Goal: Task Accomplishment & Management: Complete application form

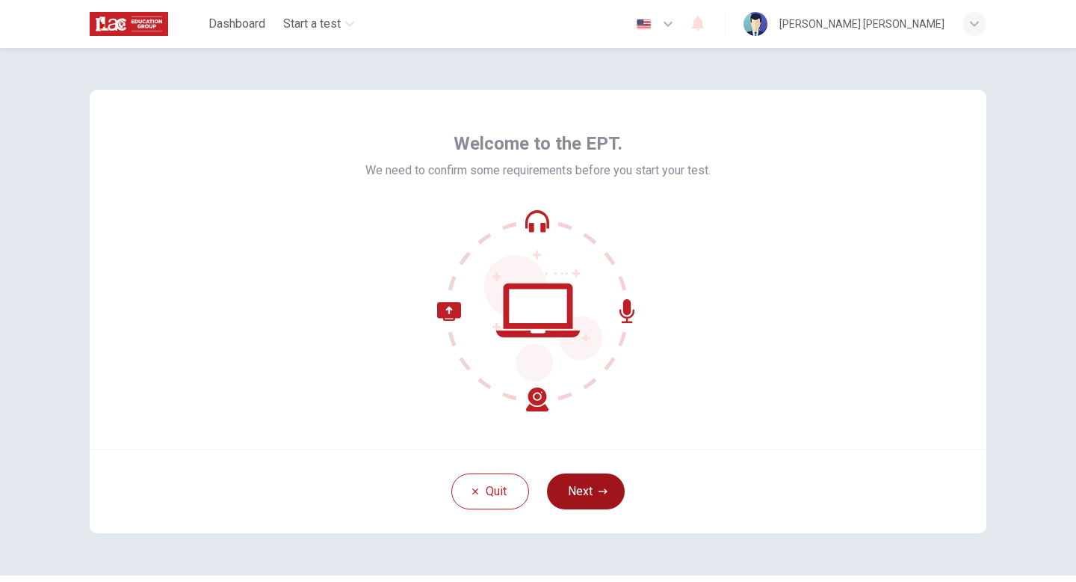
click at [594, 490] on button "Next" at bounding box center [586, 491] width 78 height 36
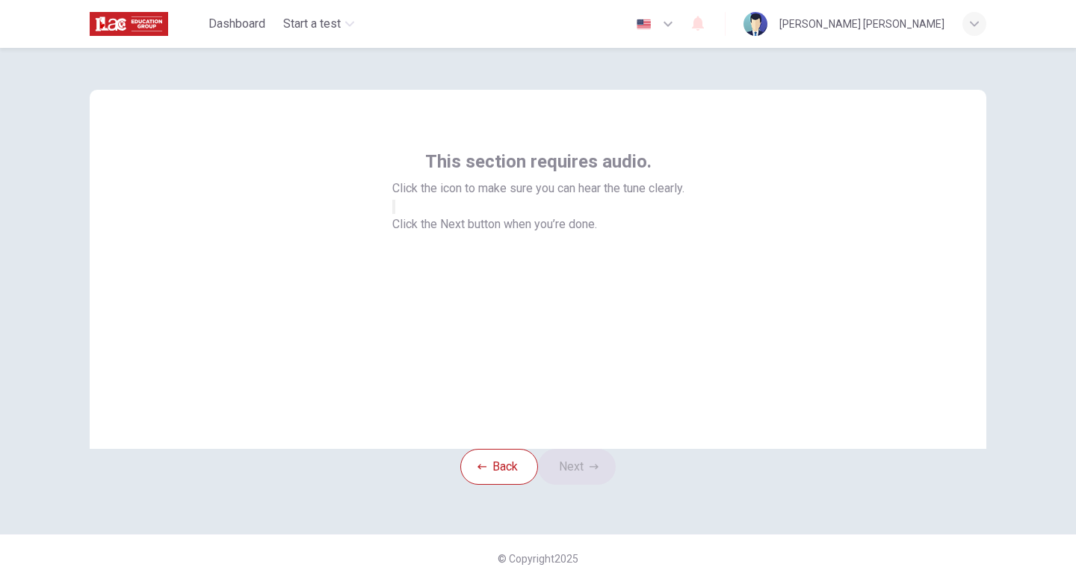
click at [412, 226] on icon "button" at bounding box center [403, 218] width 18 height 13
click at [587, 484] on button "Next" at bounding box center [577, 466] width 78 height 36
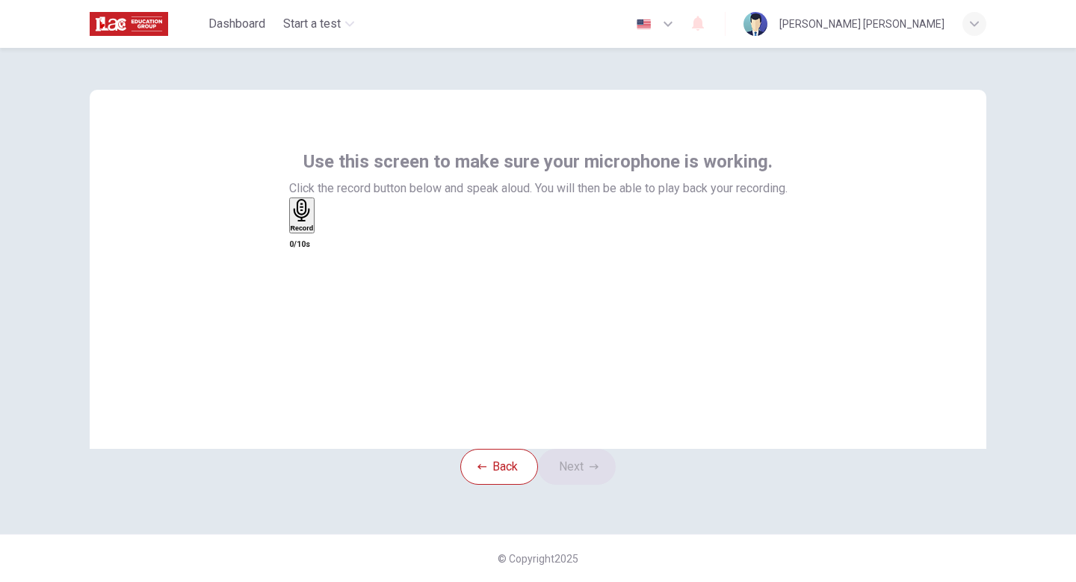
click at [314, 232] on h6 "Record" at bounding box center [302, 227] width 23 height 7
click at [319, 230] on icon "button" at bounding box center [319, 230] width 0 height 0
click at [596, 484] on button "Next" at bounding box center [577, 466] width 78 height 36
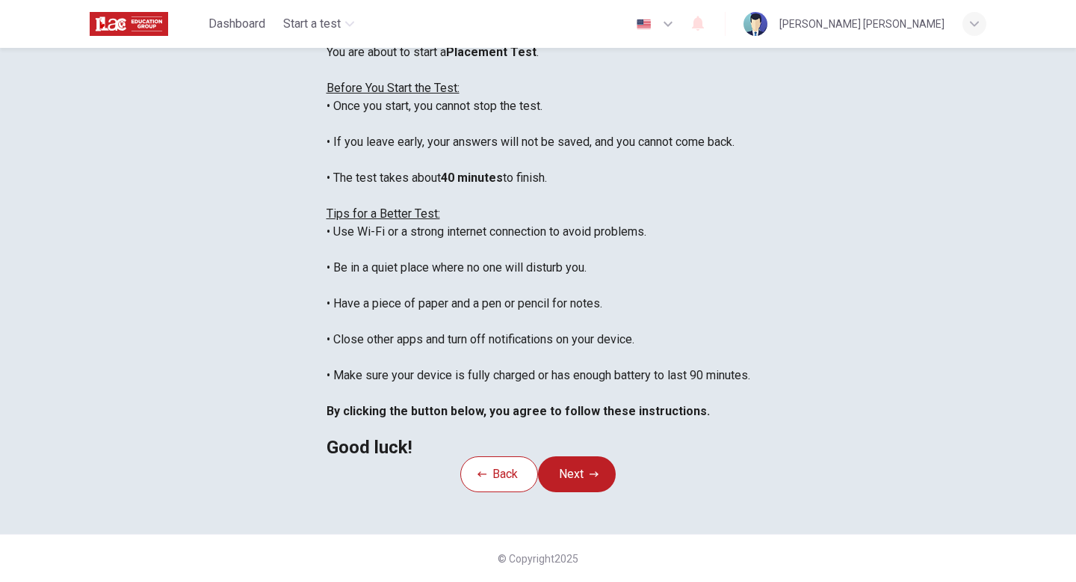
click at [750, 261] on div "Disclaimer: You are about to start a Placement Test . Before You Start the Test…" at bounding box center [539, 240] width 424 height 431
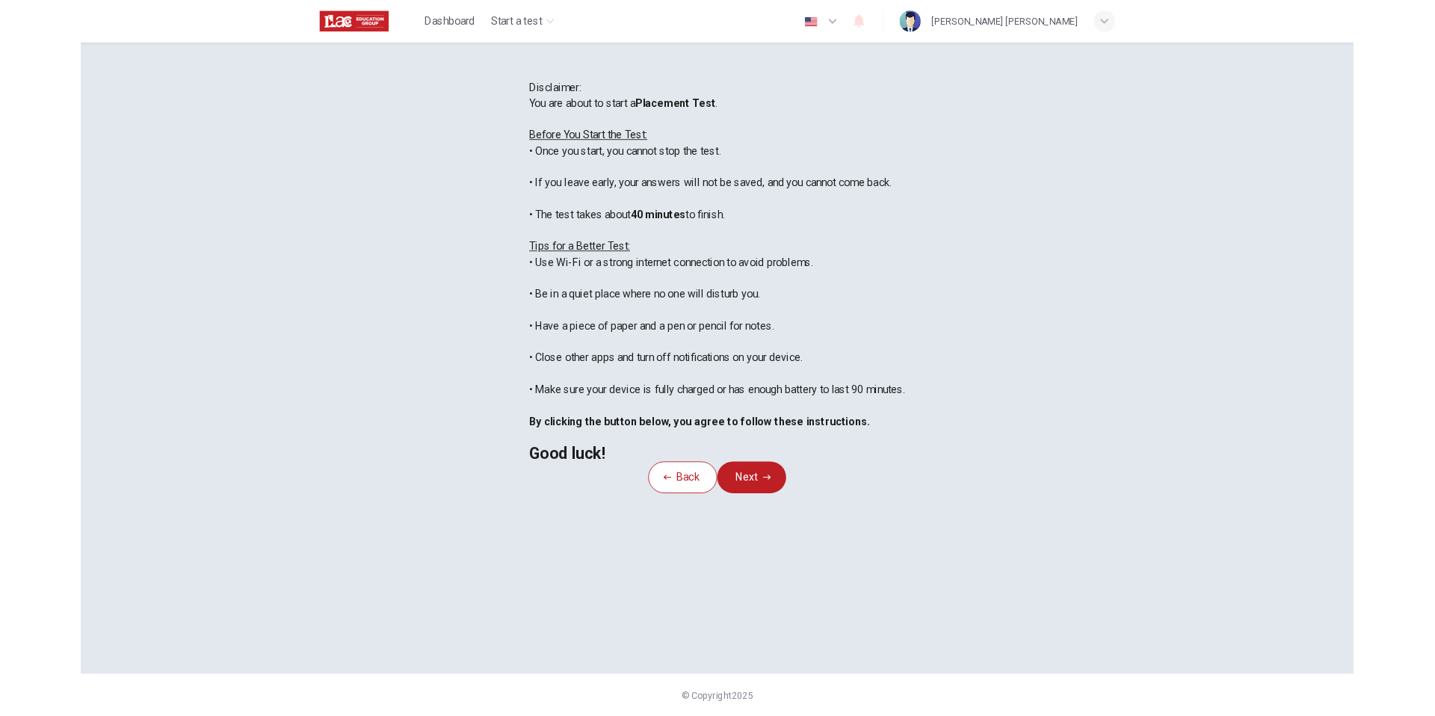
scroll to position [115, 0]
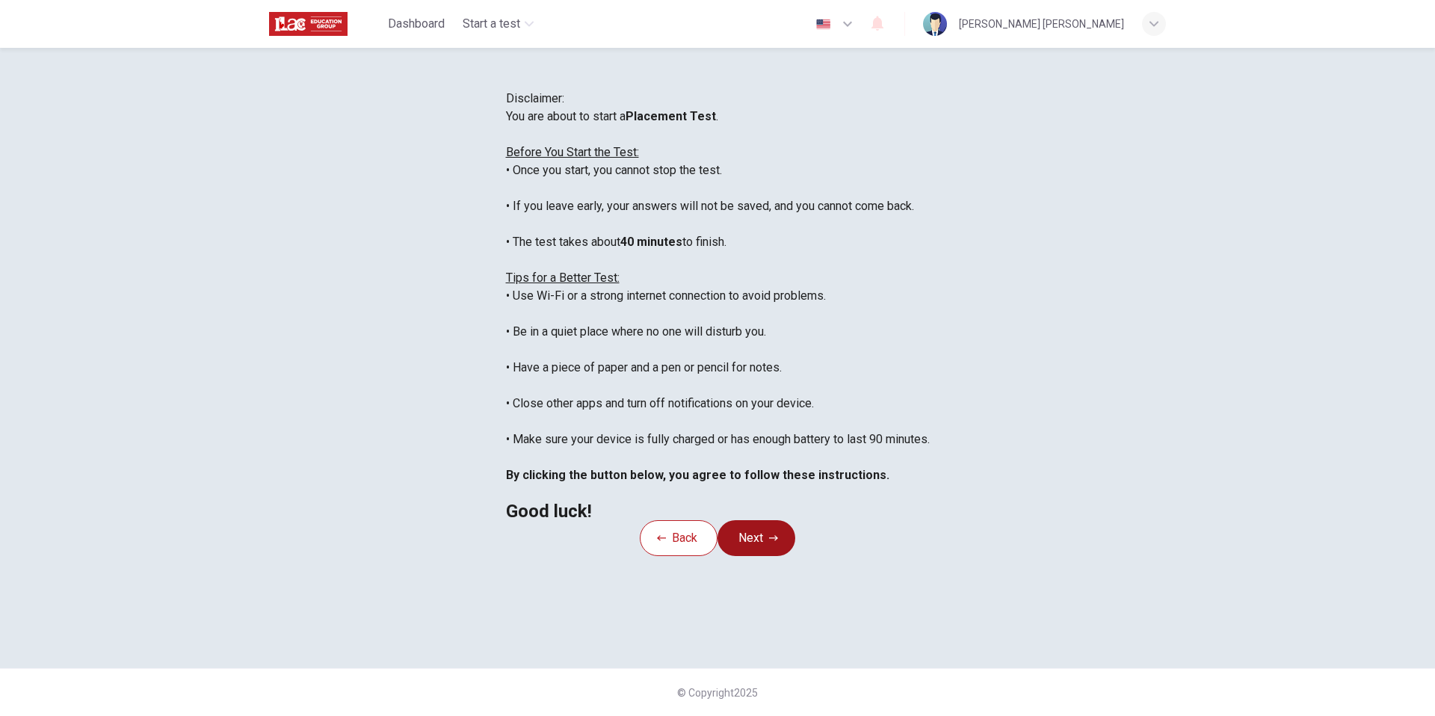
click at [767, 556] on button "Next" at bounding box center [757, 538] width 78 height 36
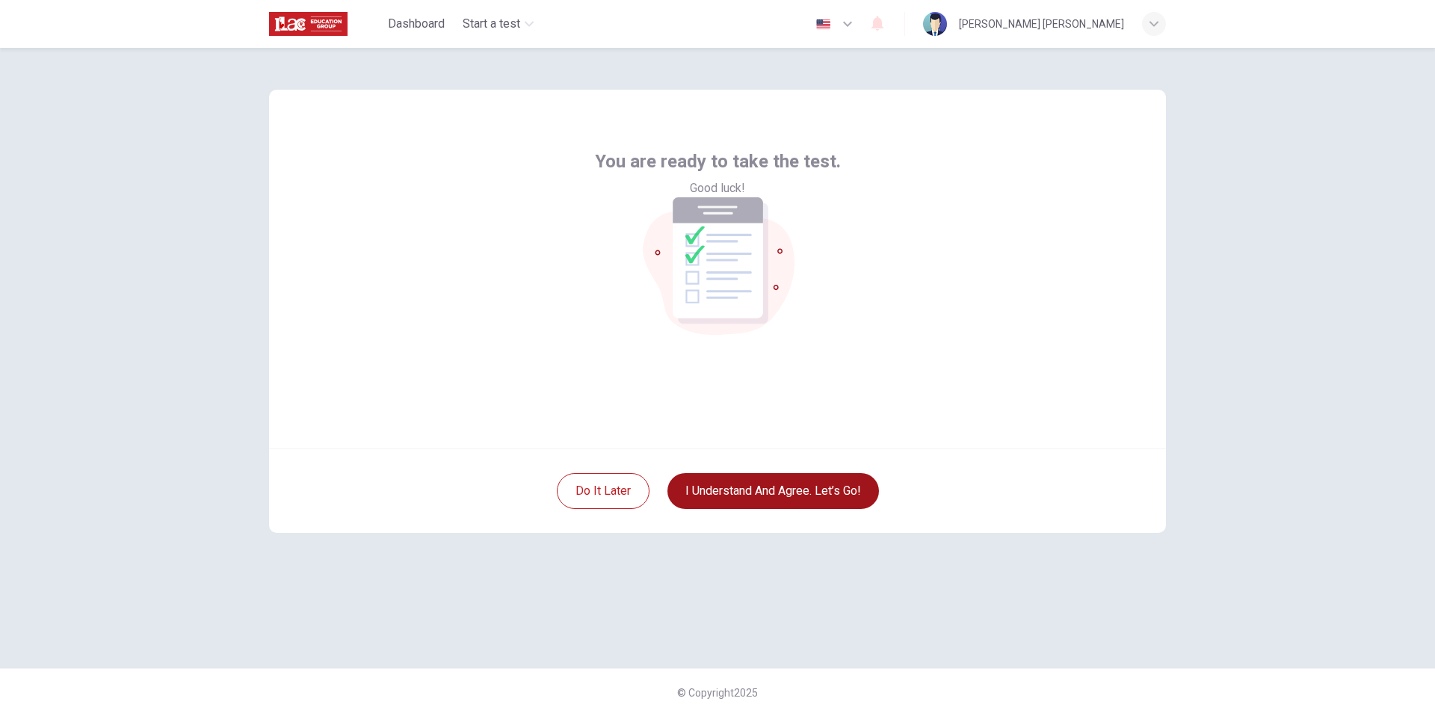
click at [812, 493] on button "I understand and agree. Let’s go!" at bounding box center [773, 491] width 212 height 36
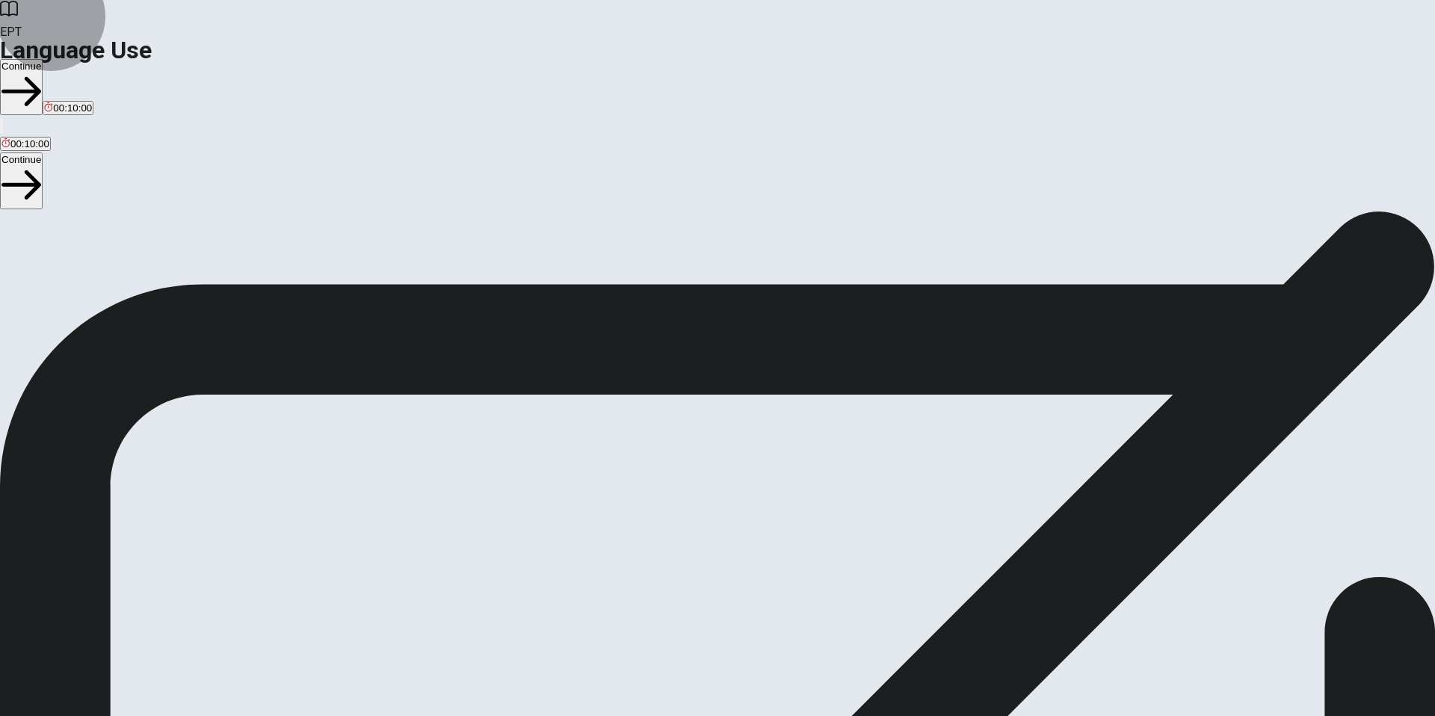
click at [43, 59] on button "Continue" at bounding box center [21, 87] width 43 height 56
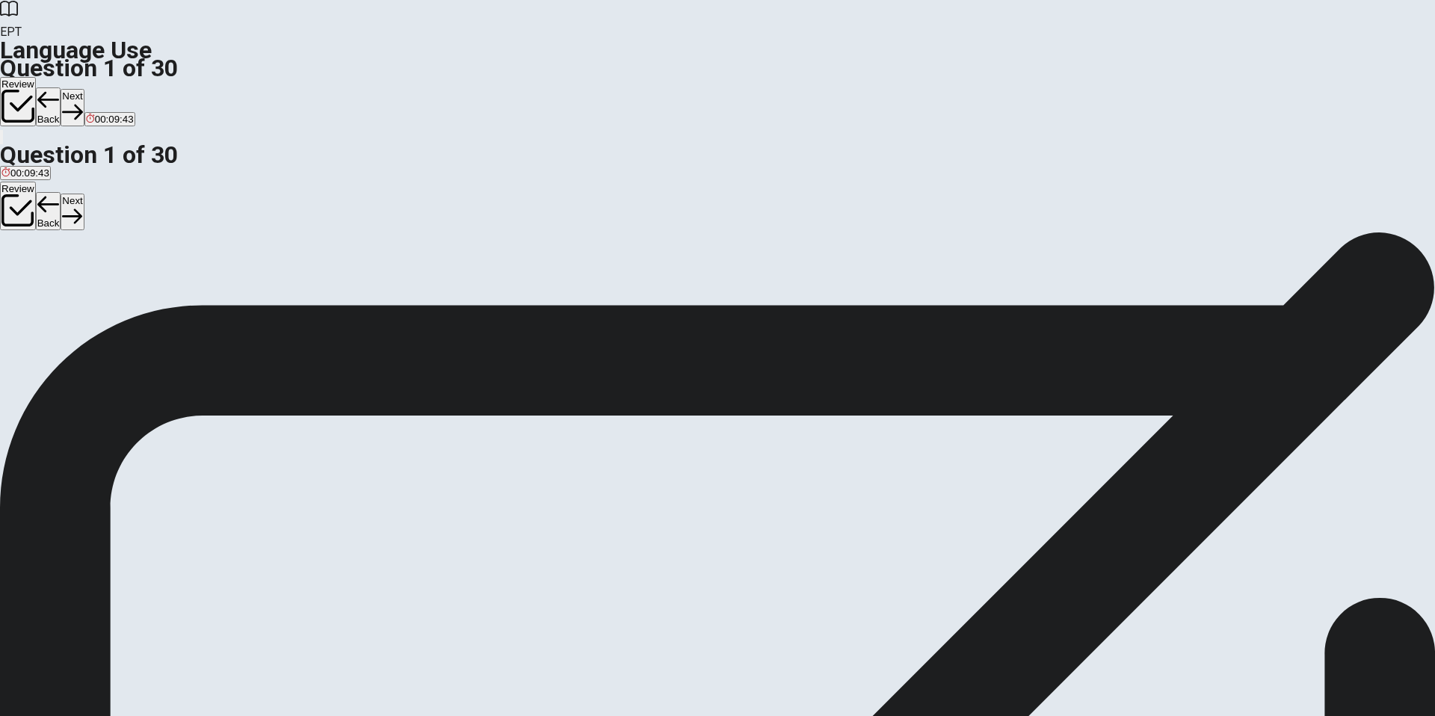
click at [54, 280] on div "C" at bounding box center [47, 274] width 14 height 11
click at [84, 89] on button "Next" at bounding box center [72, 107] width 23 height 37
click at [107, 280] on div "D" at bounding box center [91, 274] width 32 height 11
click at [84, 89] on button "Next" at bounding box center [72, 107] width 23 height 37
click at [19, 269] on div "A" at bounding box center [10, 274] width 18 height 11
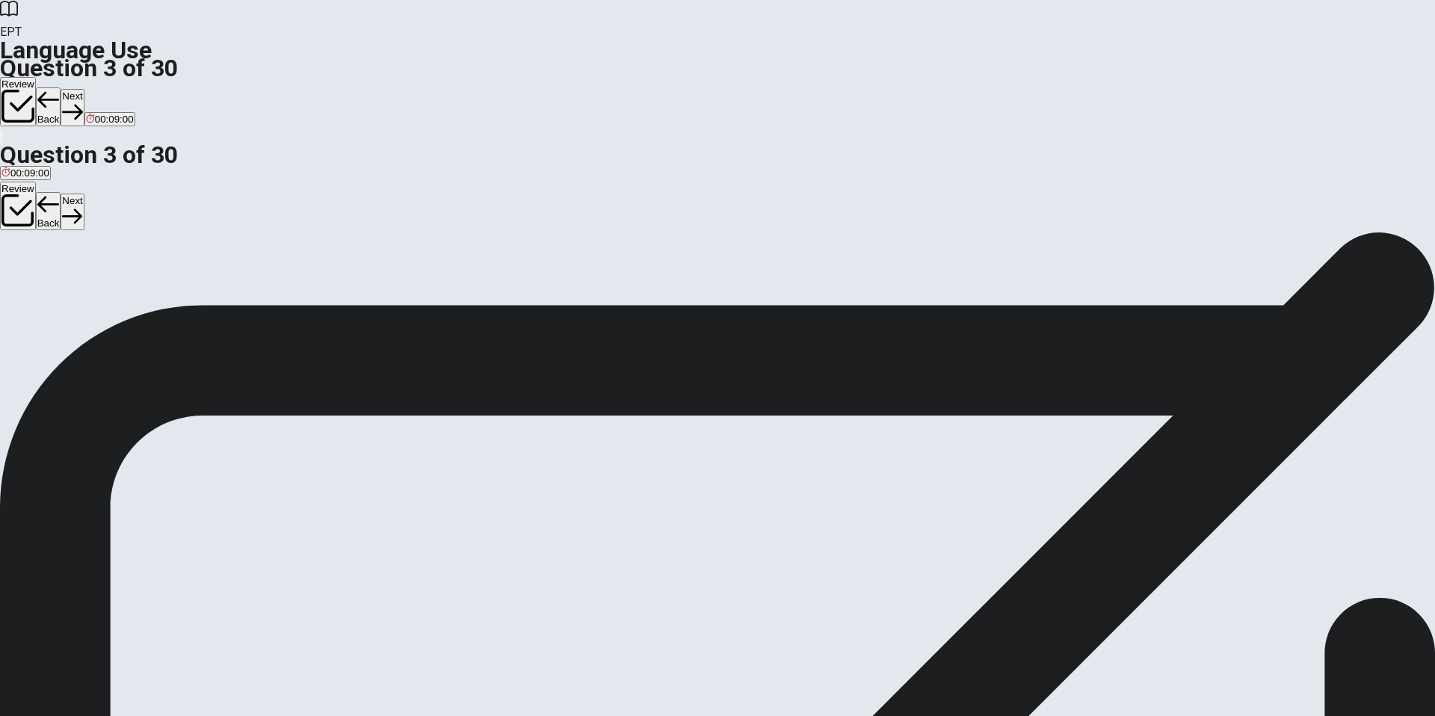
click at [84, 89] on button "Next" at bounding box center [72, 107] width 23 height 37
click at [25, 269] on div "A" at bounding box center [12, 274] width 23 height 11
click at [84, 89] on button "Next" at bounding box center [72, 107] width 23 height 37
click at [73, 280] on div "C" at bounding box center [64, 274] width 19 height 11
click at [84, 89] on button "Next" at bounding box center [72, 107] width 23 height 37
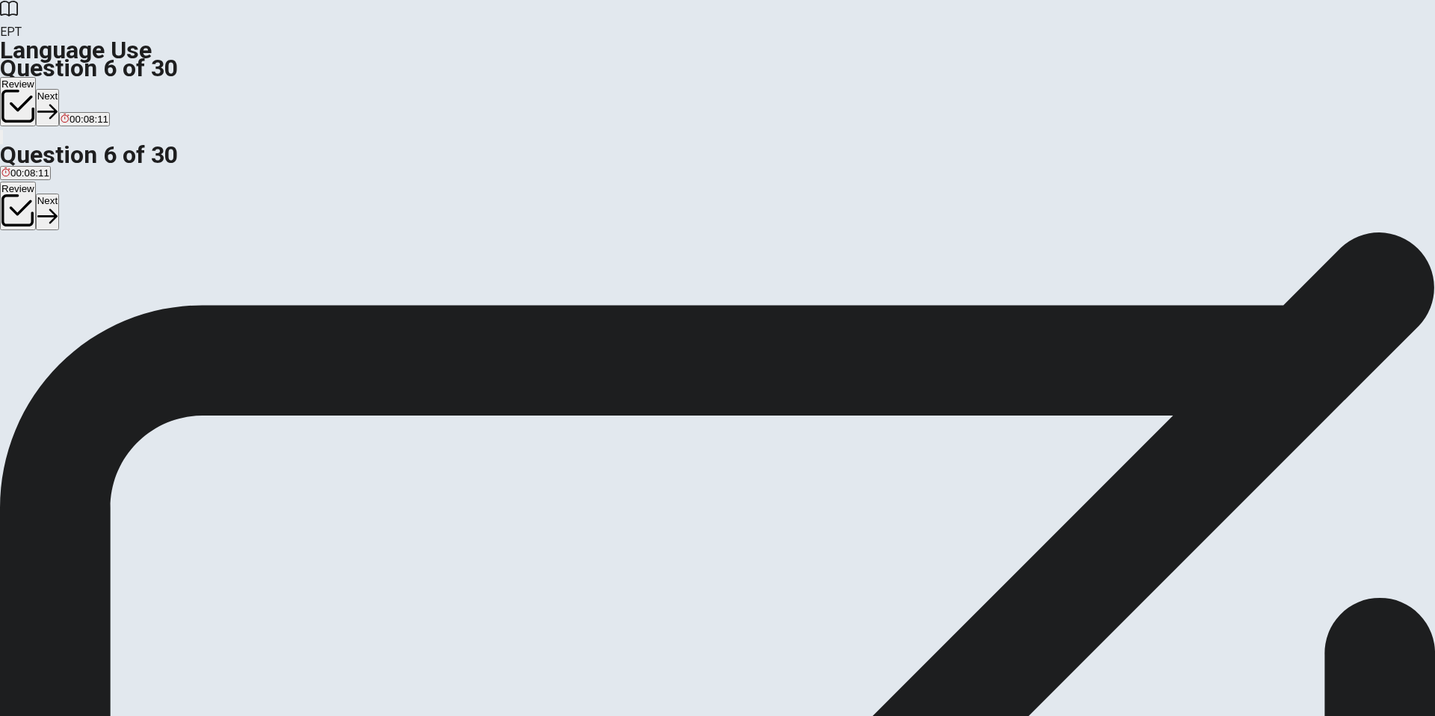
click at [67, 280] on div "C" at bounding box center [60, 274] width 13 height 11
click at [59, 89] on button "Next" at bounding box center [47, 107] width 23 height 37
click at [109, 280] on div "D" at bounding box center [98, 274] width 21 height 11
click at [84, 89] on button "Next" at bounding box center [72, 107] width 23 height 37
click at [142, 280] on div "C" at bounding box center [130, 274] width 23 height 11
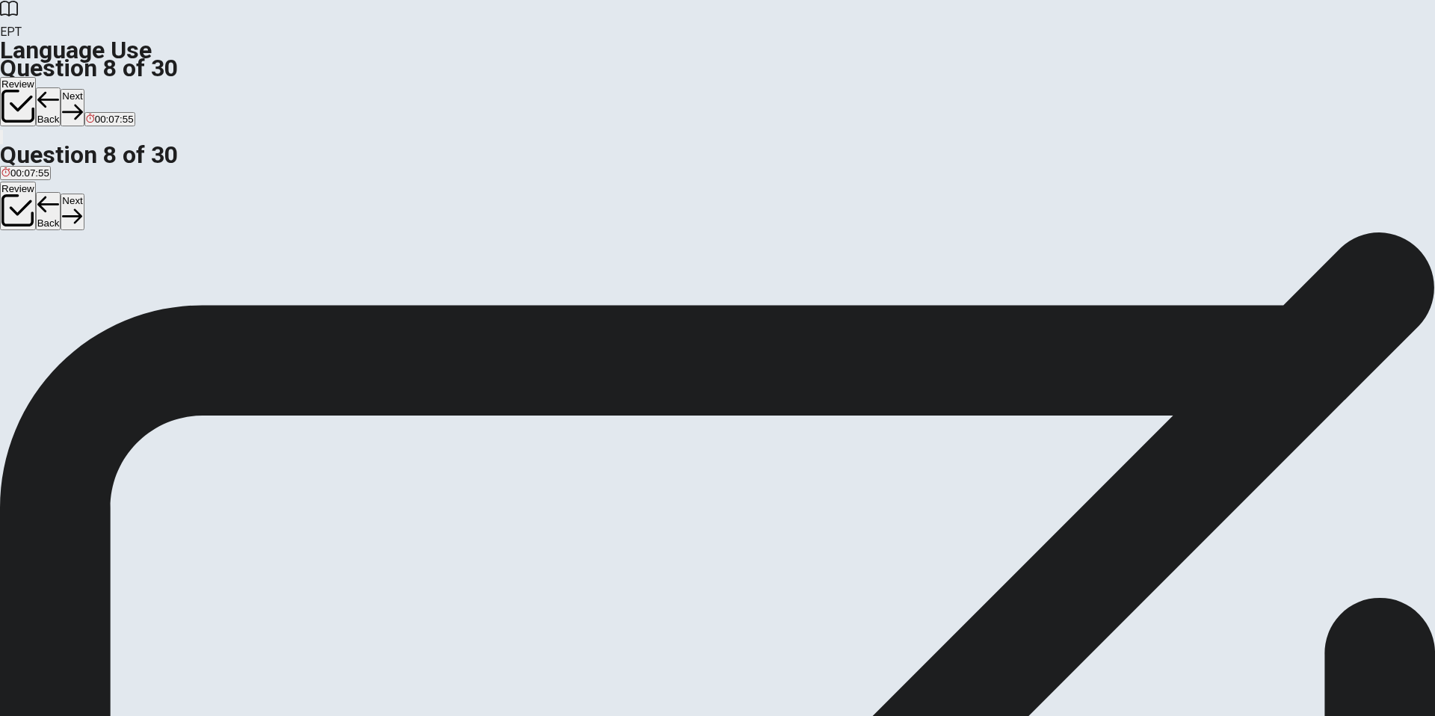
click at [84, 89] on button "Next" at bounding box center [72, 107] width 23 height 37
click at [29, 269] on div "A" at bounding box center [15, 274] width 28 height 11
click at [84, 89] on button "Next" at bounding box center [72, 107] width 23 height 37
click at [19, 269] on div "A" at bounding box center [10, 274] width 18 height 11
click at [84, 89] on button "Next" at bounding box center [72, 107] width 23 height 37
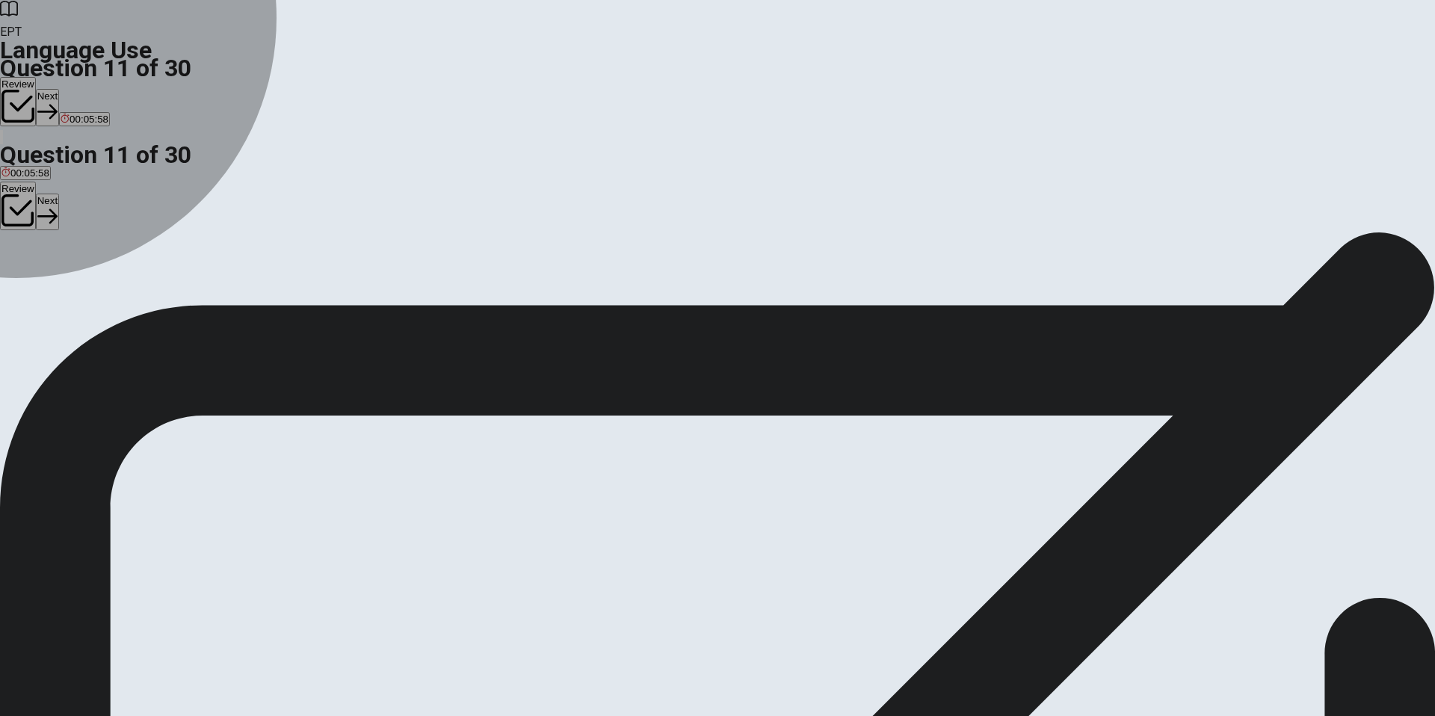
click at [83, 280] on div "B" at bounding box center [66, 274] width 33 height 11
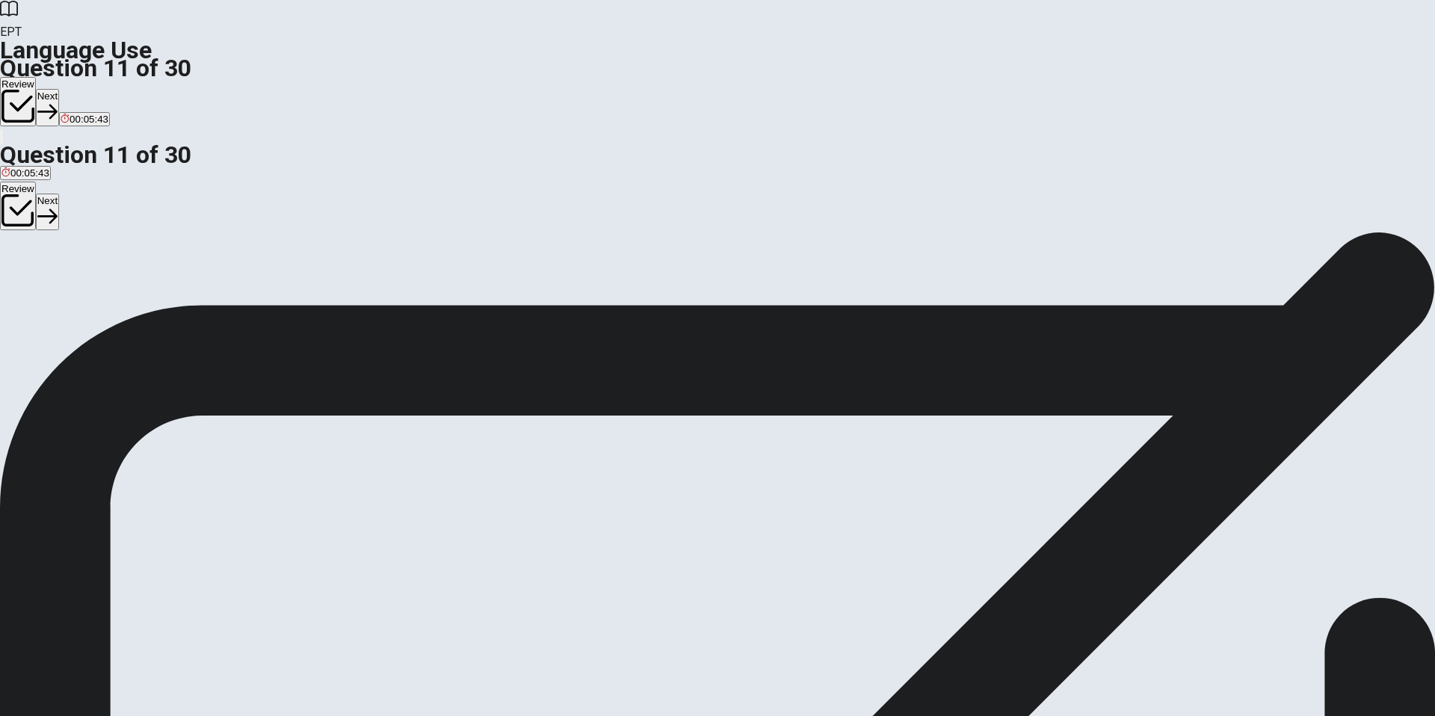
click at [59, 89] on button "Next" at bounding box center [47, 107] width 23 height 37
click at [234, 280] on div "D" at bounding box center [192, 274] width 84 height 11
click at [84, 89] on button "Next" at bounding box center [72, 107] width 23 height 37
click at [66, 269] on div "A" at bounding box center [33, 274] width 64 height 11
click at [84, 89] on button "Next" at bounding box center [72, 107] width 23 height 37
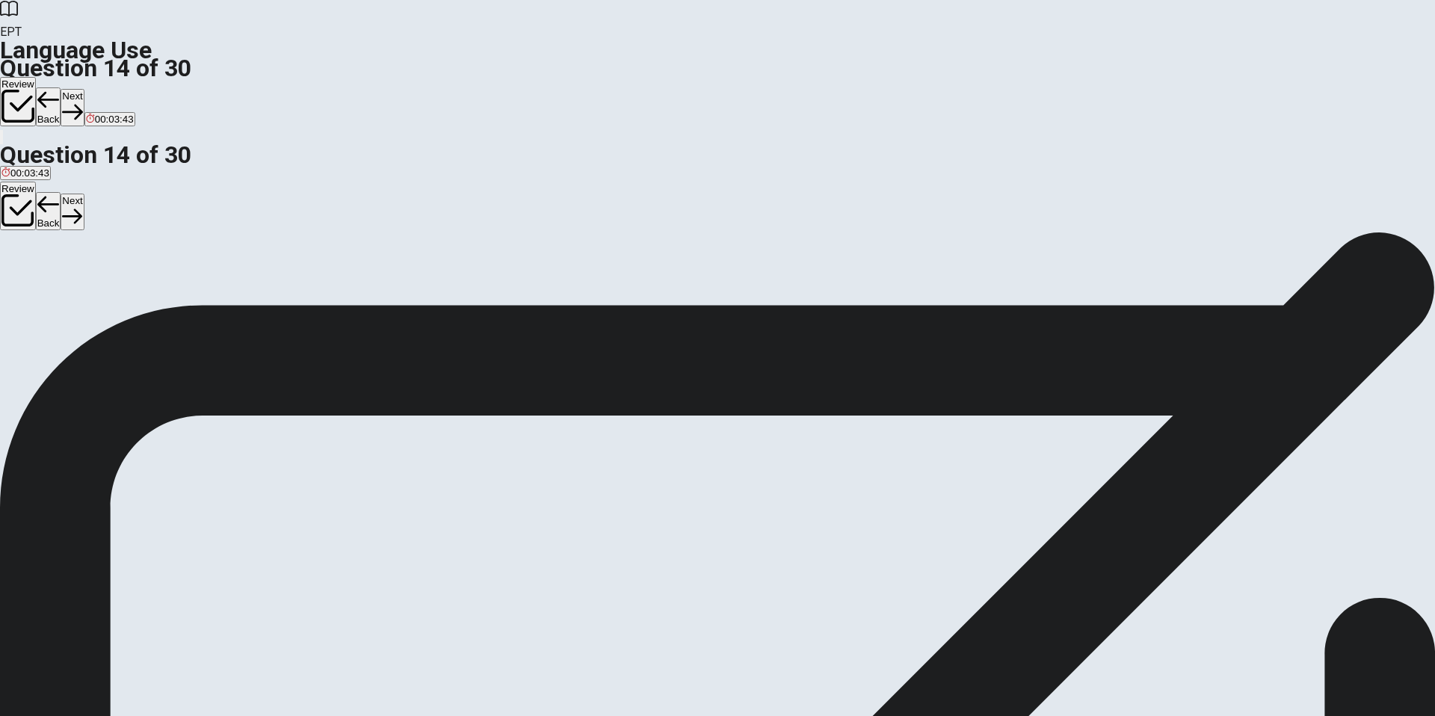
click at [46, 268] on button "A will watch" at bounding box center [23, 280] width 46 height 25
click at [84, 89] on button "Next" at bounding box center [72, 107] width 23 height 37
click at [102, 280] on div "B" at bounding box center [78, 274] width 46 height 11
click at [84, 89] on button "Next" at bounding box center [72, 107] width 23 height 37
click at [59, 280] on div "B" at bounding box center [45, 274] width 28 height 11
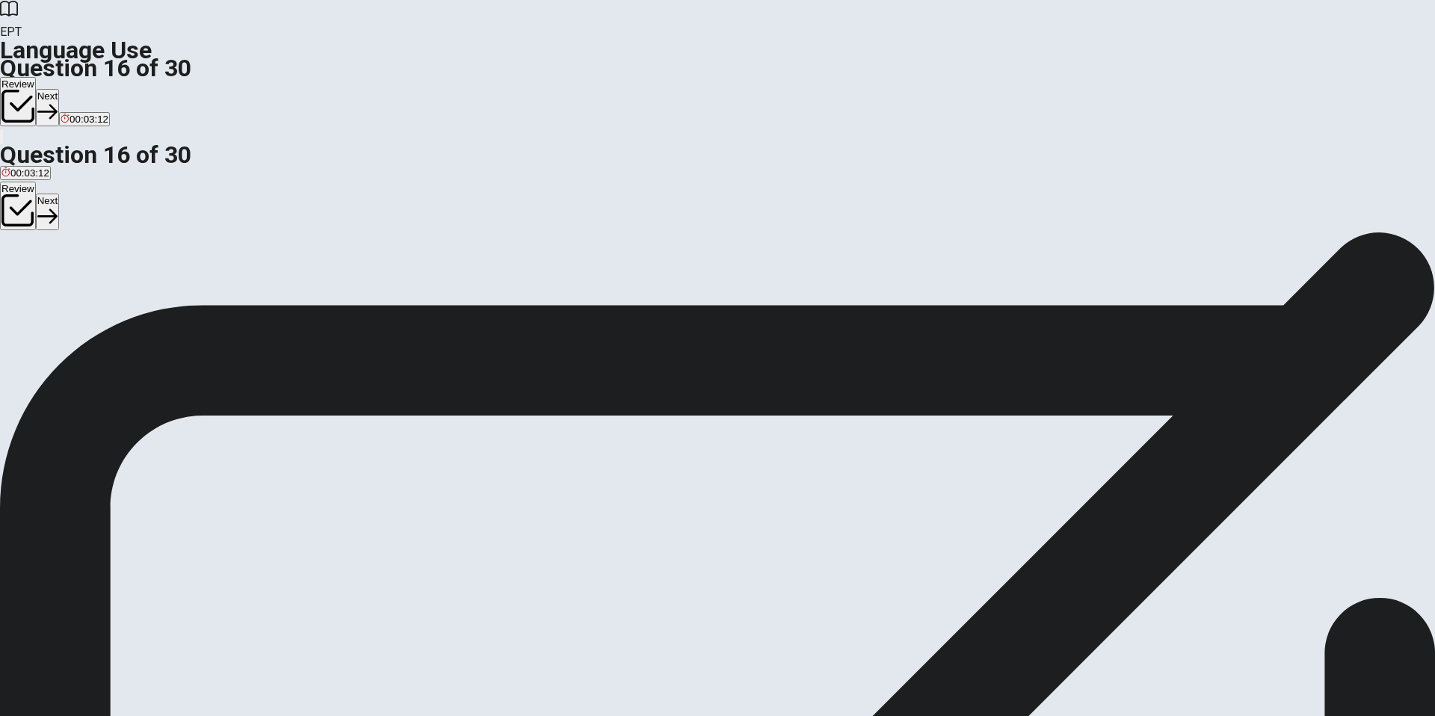
click at [59, 89] on button "Next" at bounding box center [47, 107] width 23 height 37
click at [87, 280] on div "C" at bounding box center [73, 274] width 30 height 11
click at [84, 89] on button "Next" at bounding box center [72, 107] width 23 height 37
click at [34, 280] on span "spends" at bounding box center [17, 285] width 32 height 11
click at [84, 89] on button "Next" at bounding box center [72, 107] width 23 height 37
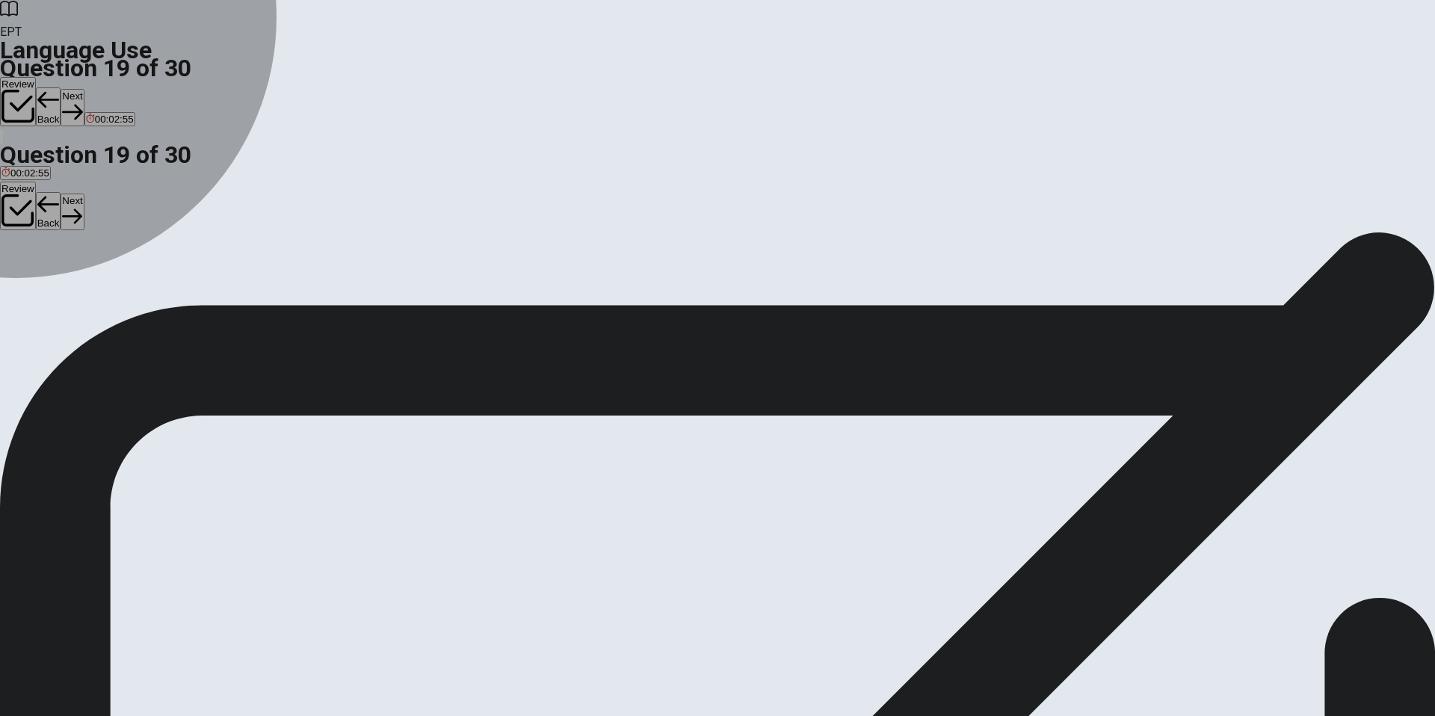
click at [61, 280] on div "C" at bounding box center [50, 274] width 22 height 11
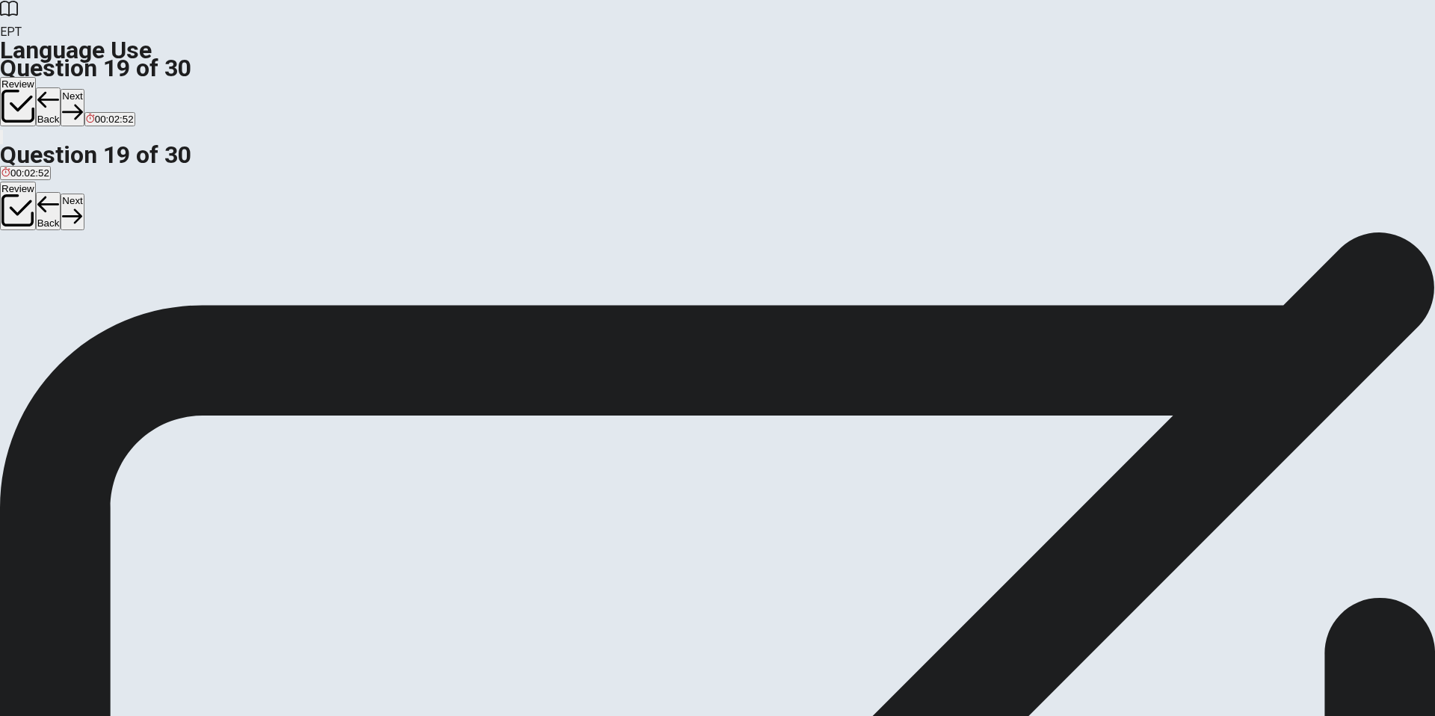
click at [84, 89] on button "Next" at bounding box center [72, 107] width 23 height 37
click at [55, 280] on div "B" at bounding box center [41, 274] width 28 height 11
click at [84, 89] on button "Next" at bounding box center [72, 107] width 23 height 37
click at [68, 280] on div "D" at bounding box center [59, 274] width 18 height 11
click at [59, 89] on button "Next" at bounding box center [47, 107] width 23 height 37
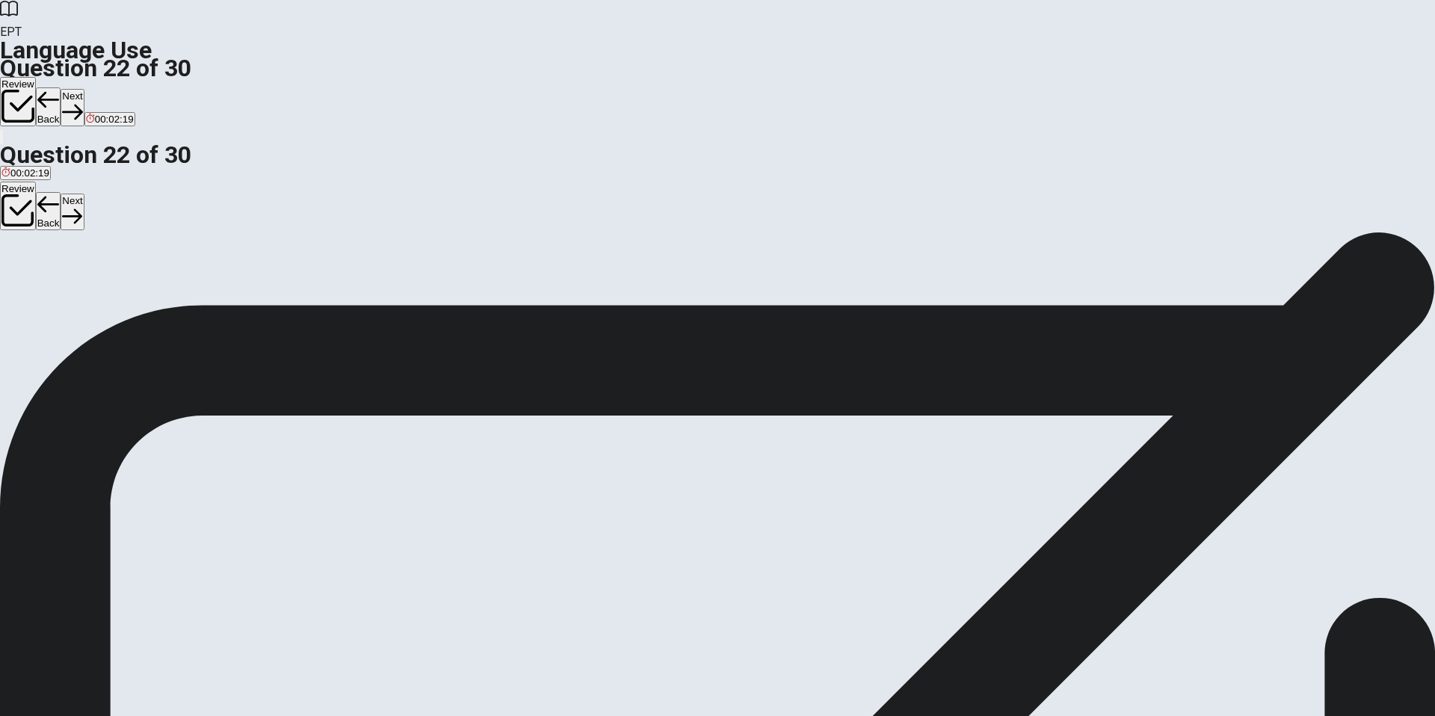
click at [89, 280] on div "D" at bounding box center [83, 274] width 11 height 11
click at [84, 89] on button "Next" at bounding box center [72, 107] width 23 height 37
click at [87, 291] on span "had been" at bounding box center [67, 285] width 42 height 11
click at [108, 292] on span "was" at bounding box center [99, 285] width 18 height 11
click at [84, 89] on button "Next" at bounding box center [72, 107] width 23 height 37
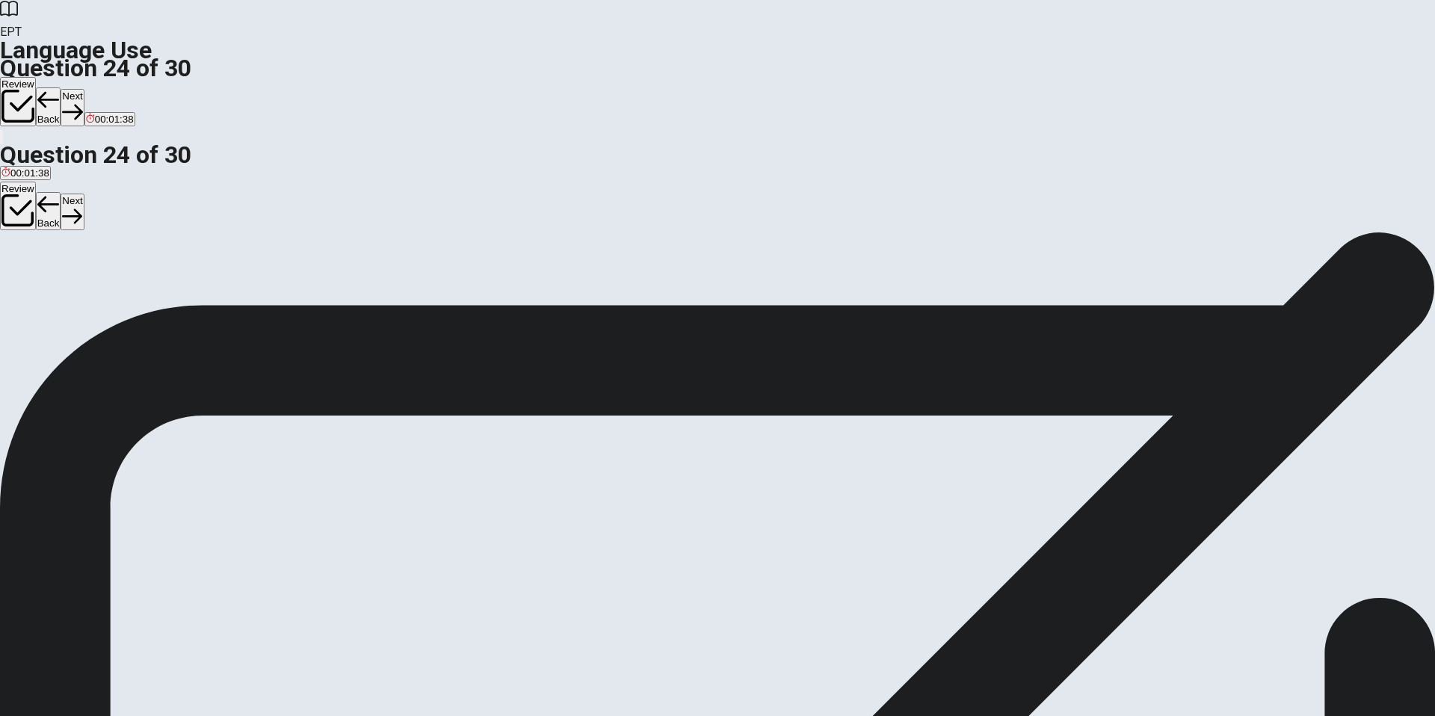
click at [90, 280] on div "C" at bounding box center [78, 274] width 23 height 11
click at [84, 89] on button "Next" at bounding box center [72, 107] width 23 height 37
click at [132, 280] on div "B" at bounding box center [89, 274] width 85 height 11
click at [84, 89] on button "Next" at bounding box center [72, 107] width 23 height 37
click at [119, 280] on div "B" at bounding box center [77, 274] width 84 height 11
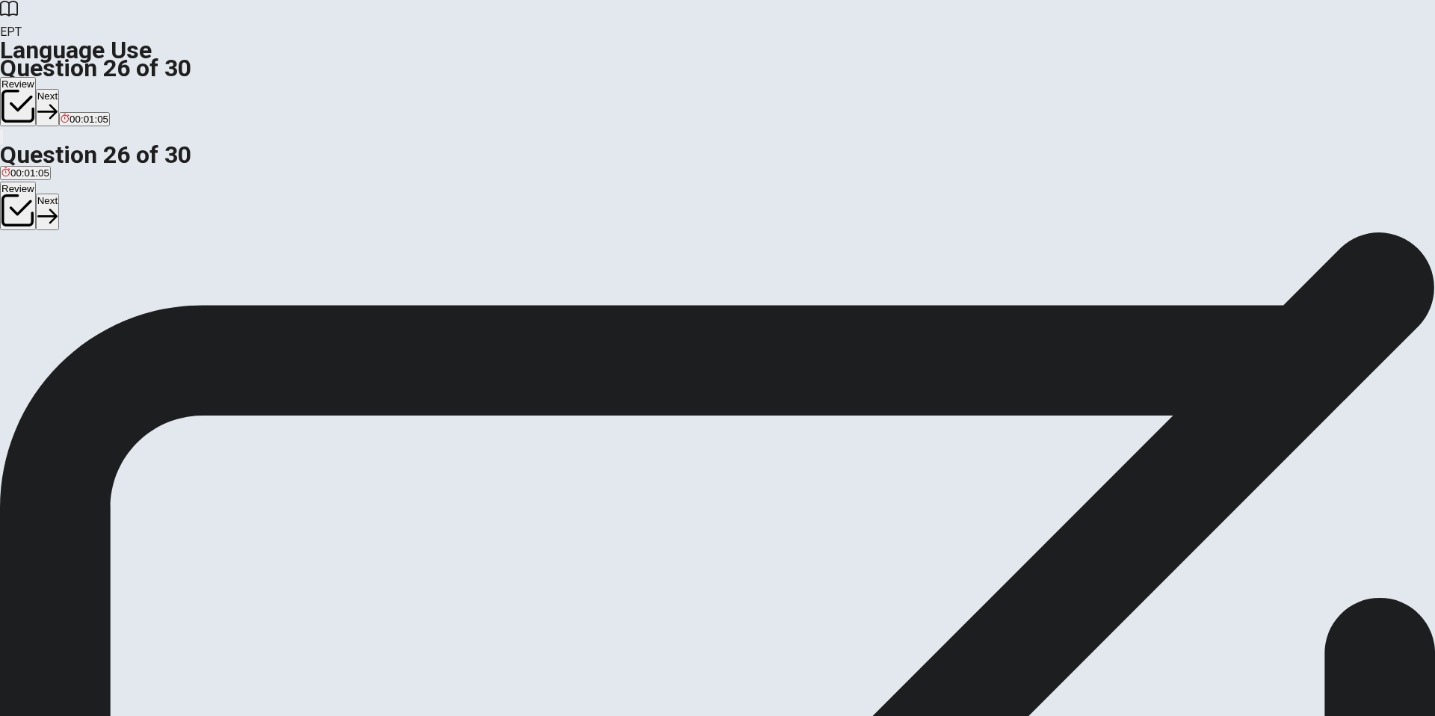
click at [59, 89] on button "Next" at bounding box center [47, 107] width 23 height 37
click at [42, 269] on div "A" at bounding box center [21, 274] width 40 height 11
click at [84, 89] on button "Next" at bounding box center [72, 107] width 23 height 37
click at [100, 280] on div "C" at bounding box center [88, 274] width 24 height 11
click at [84, 89] on button "Next" at bounding box center [72, 107] width 23 height 37
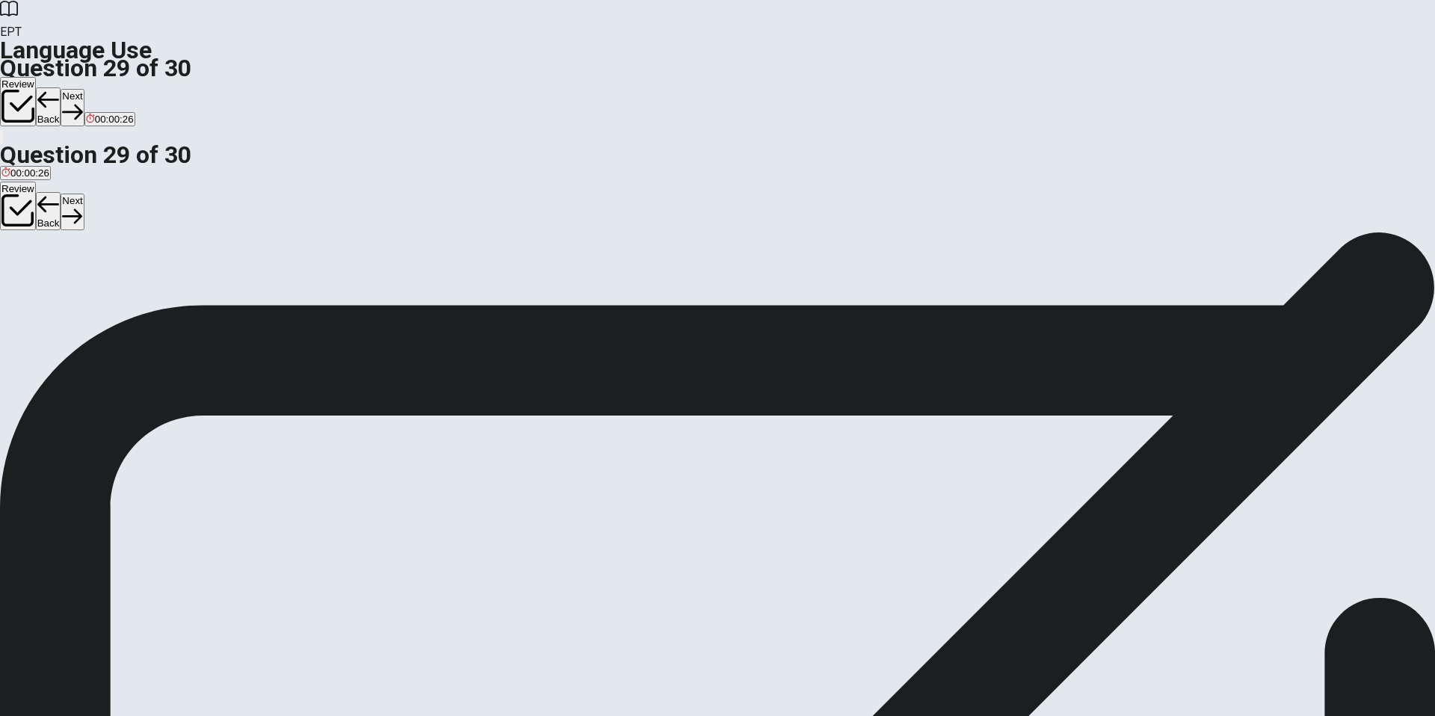
click at [112, 280] on div "B" at bounding box center [78, 274] width 67 height 11
click at [84, 89] on button "Next" at bounding box center [72, 107] width 23 height 37
click at [75, 277] on button "B repairing" at bounding box center [55, 280] width 42 height 25
click at [102, 292] on span "repair" at bounding box center [89, 285] width 25 height 11
click at [84, 89] on button "Next" at bounding box center [72, 107] width 23 height 37
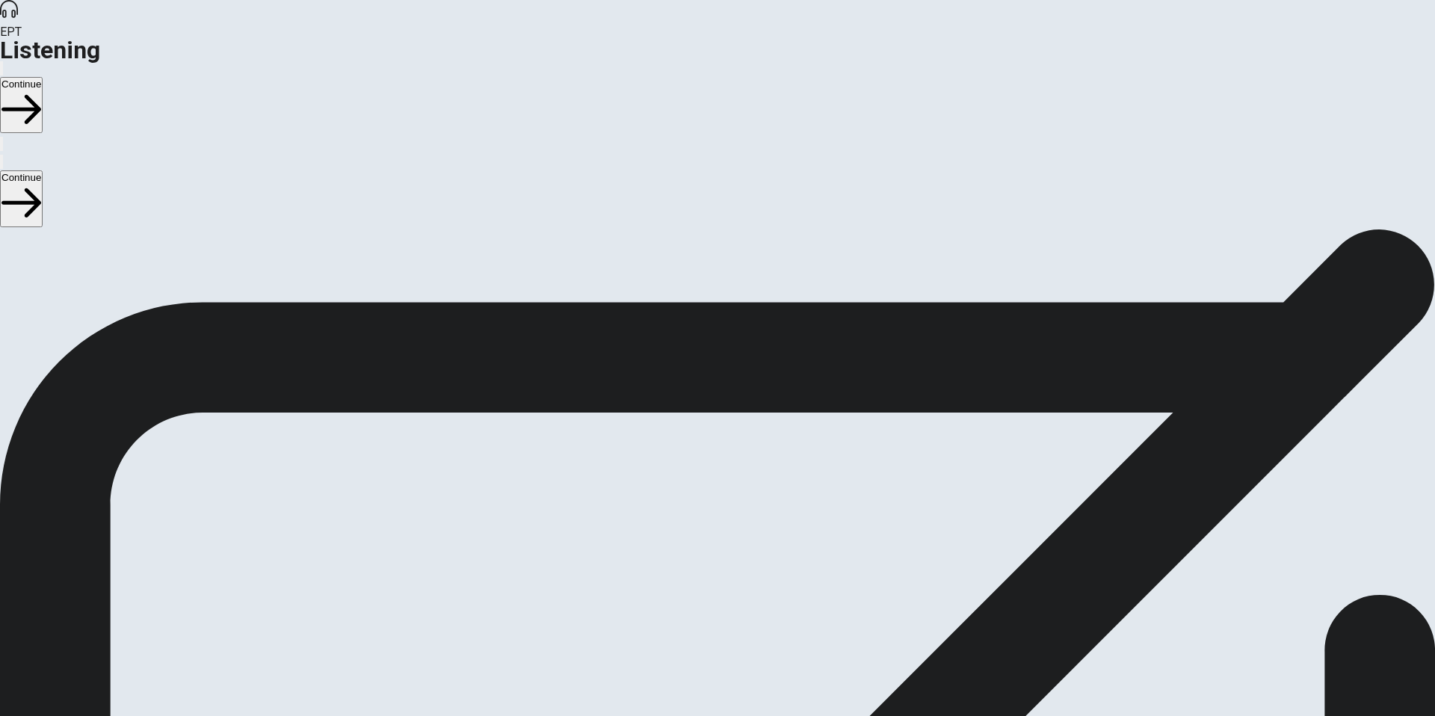
click at [43, 77] on button "Continue" at bounding box center [21, 105] width 43 height 56
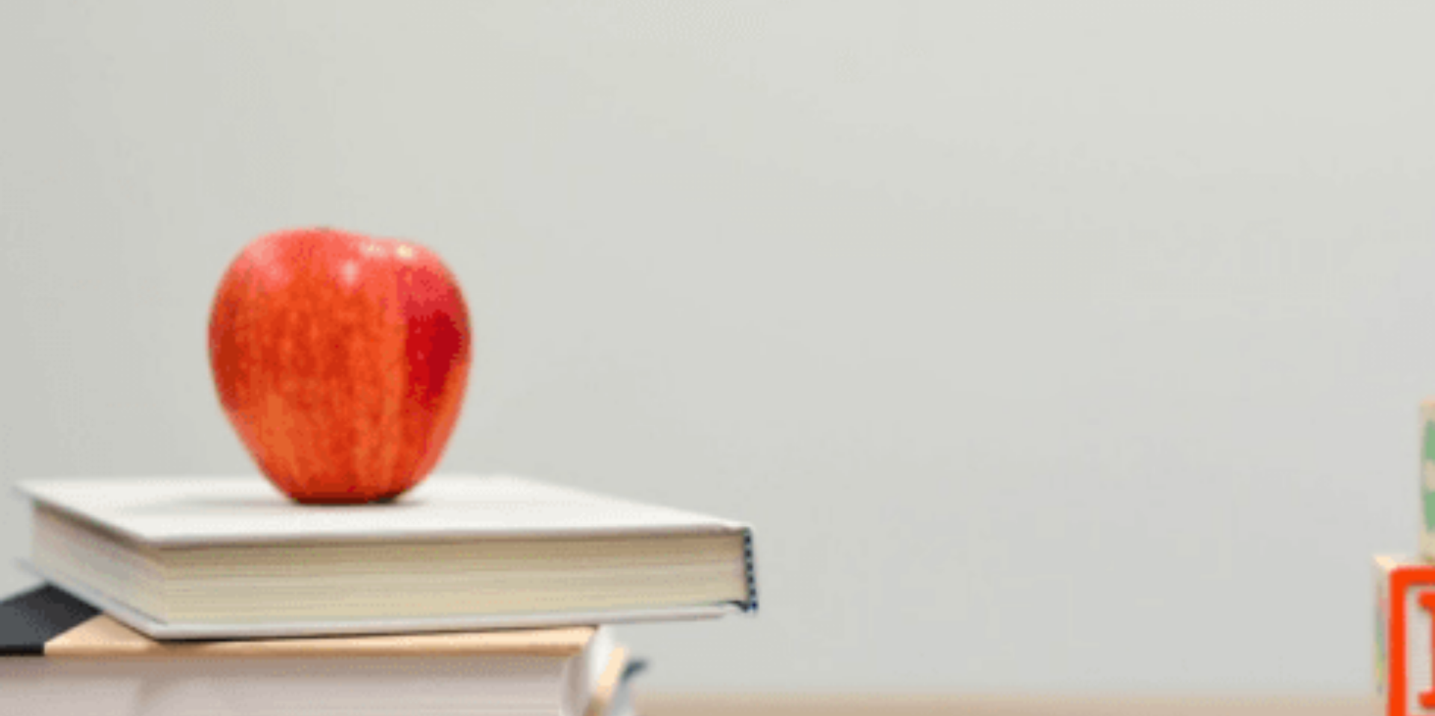
scroll to position [1003, 0]
click at [169, 472] on div "B" at bounding box center [128, 477] width 82 height 11
click at [226, 535] on div "C" at bounding box center [186, 540] width 80 height 11
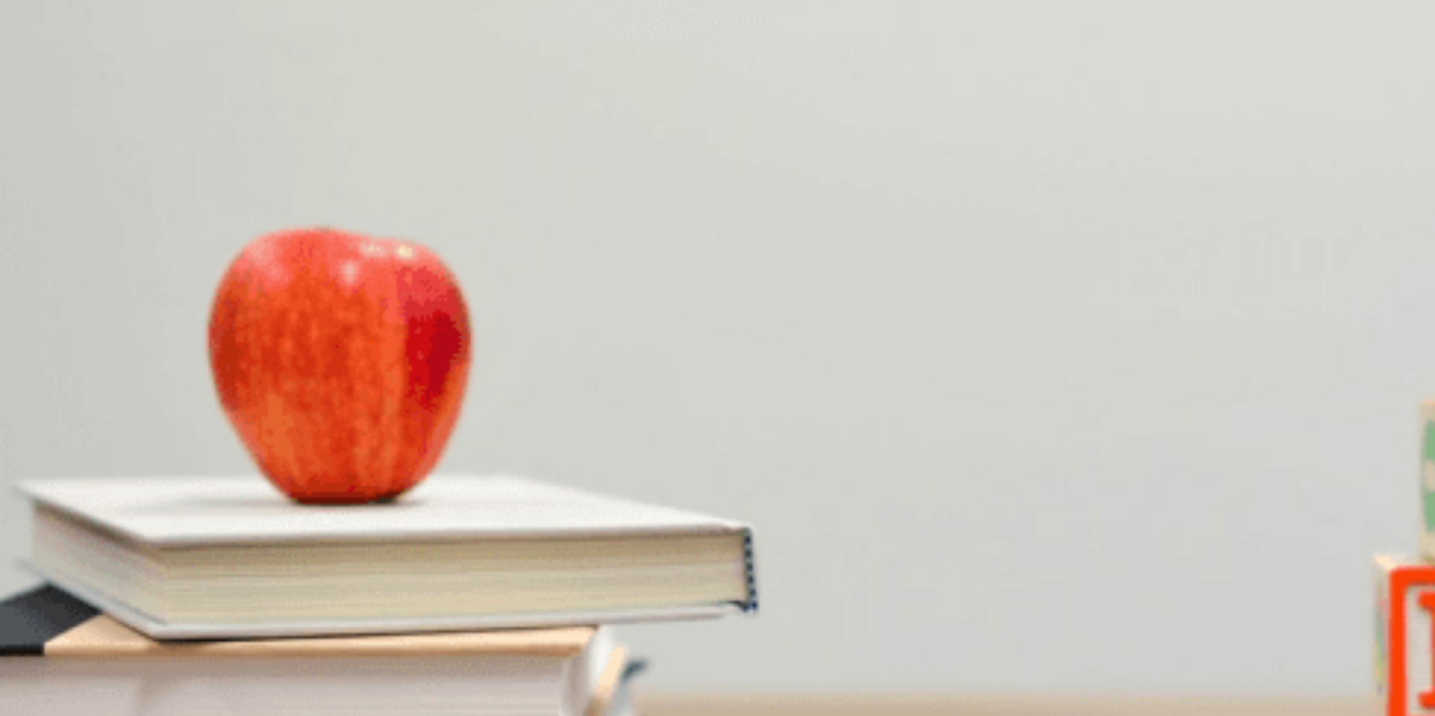
click at [209, 410] on div "B" at bounding box center [168, 415] width 82 height 11
click at [221, 295] on span "He is familiar with her work" at bounding box center [161, 300] width 119 height 11
click at [398, 369] on span "Machine learning basics" at bounding box center [345, 363] width 107 height 11
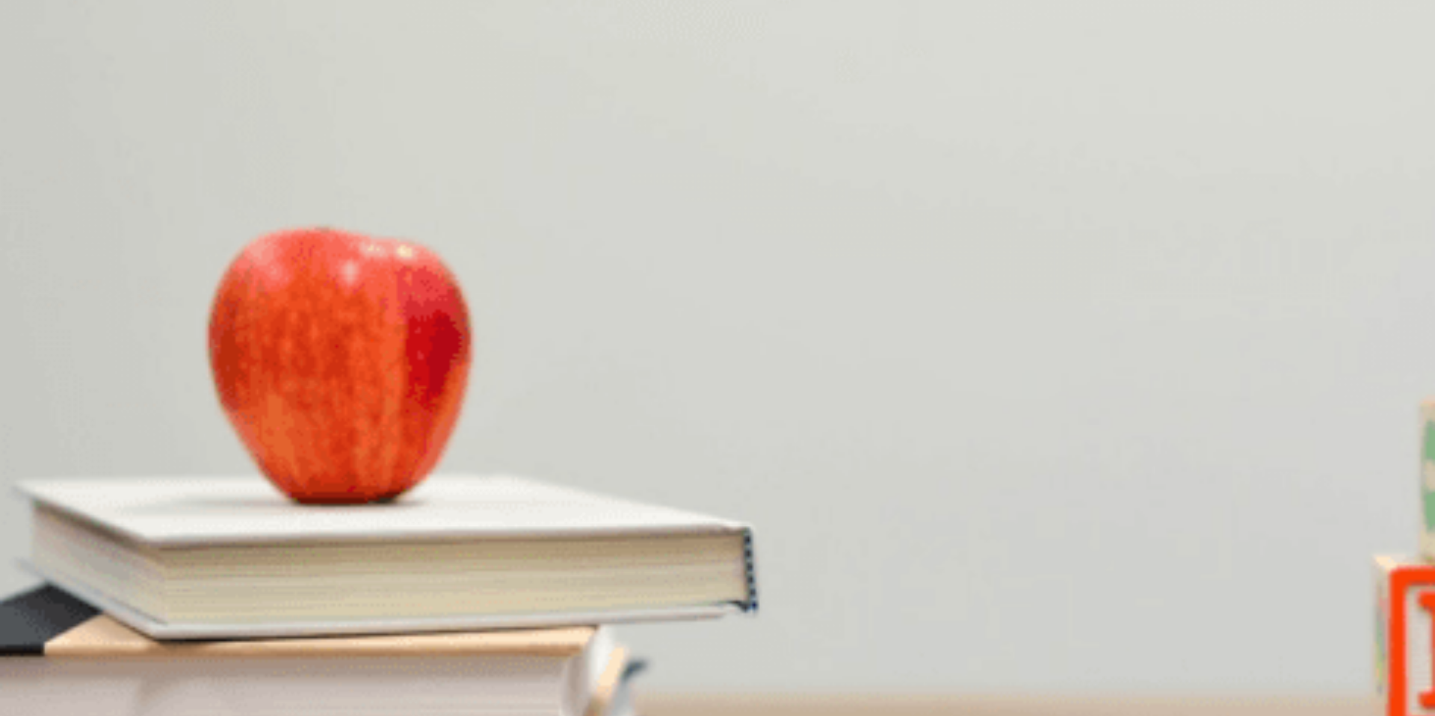
scroll to position [439, 0]
click at [289, 358] on span "The future of artificial intelligence" at bounding box center [217, 363] width 146 height 11
click at [43, 77] on button "Continue" at bounding box center [21, 105] width 43 height 56
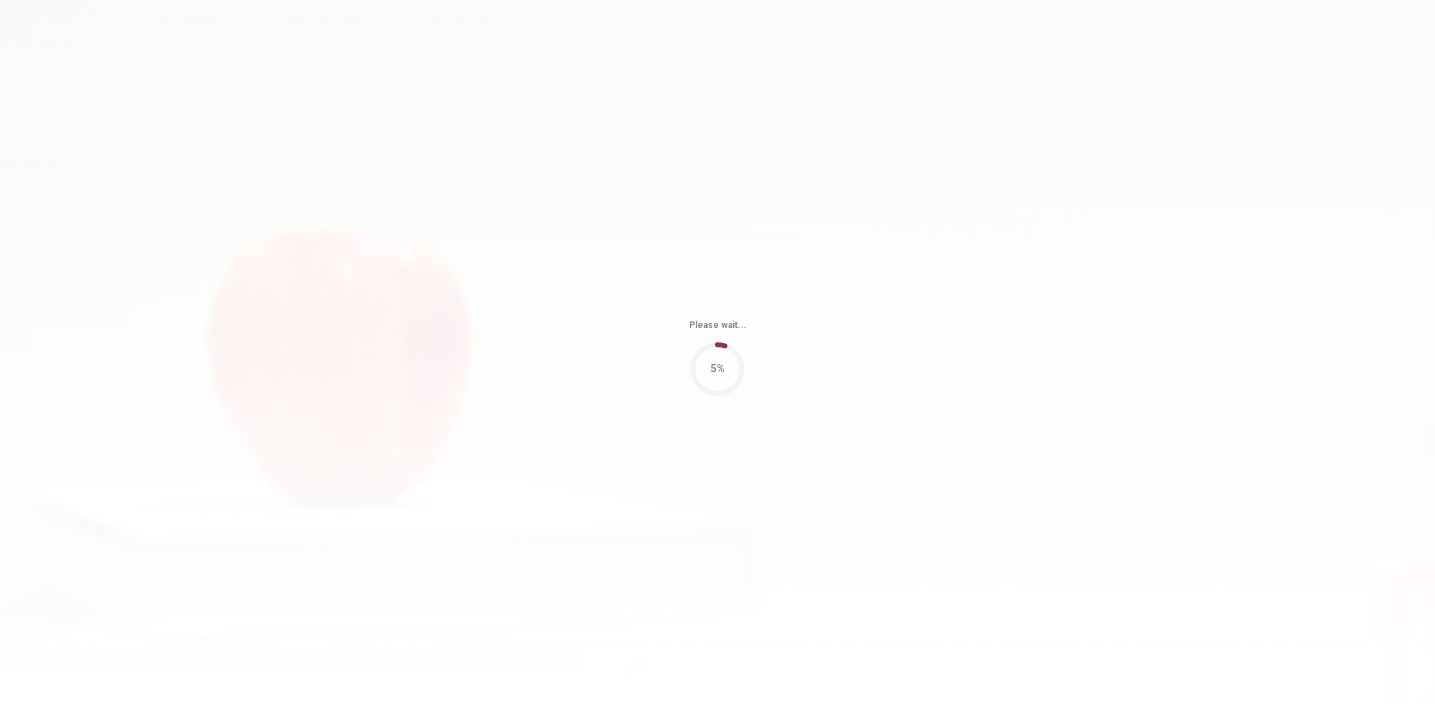
type input "77"
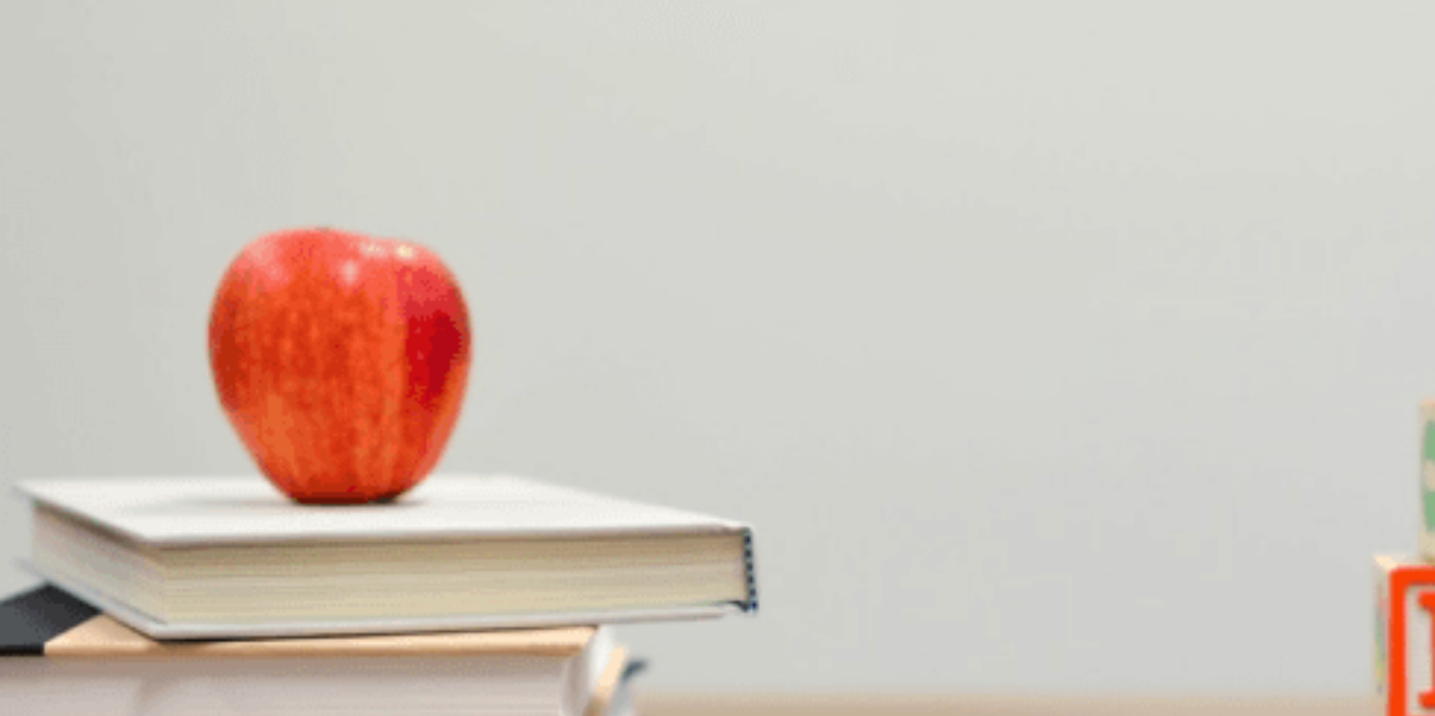
scroll to position [1394, 0]
click at [203, 535] on div "C" at bounding box center [174, 540] width 60 height 11
click at [74, 347] on div "A" at bounding box center [37, 352] width 73 height 11
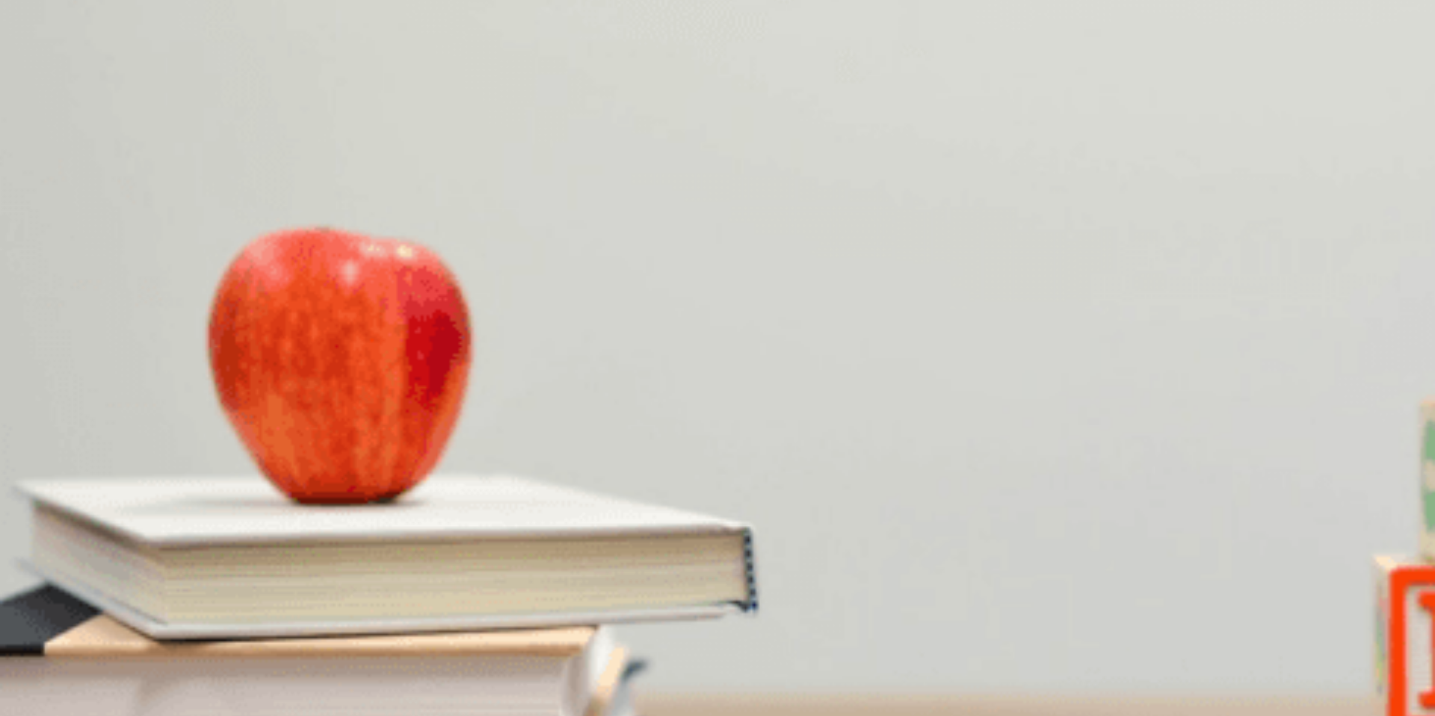
click at [52, 484] on span "Next month" at bounding box center [26, 489] width 51 height 11
click at [206, 410] on div "B" at bounding box center [161, 415] width 90 height 11
click at [107, 295] on span "Not having enough time" at bounding box center [53, 300] width 105 height 11
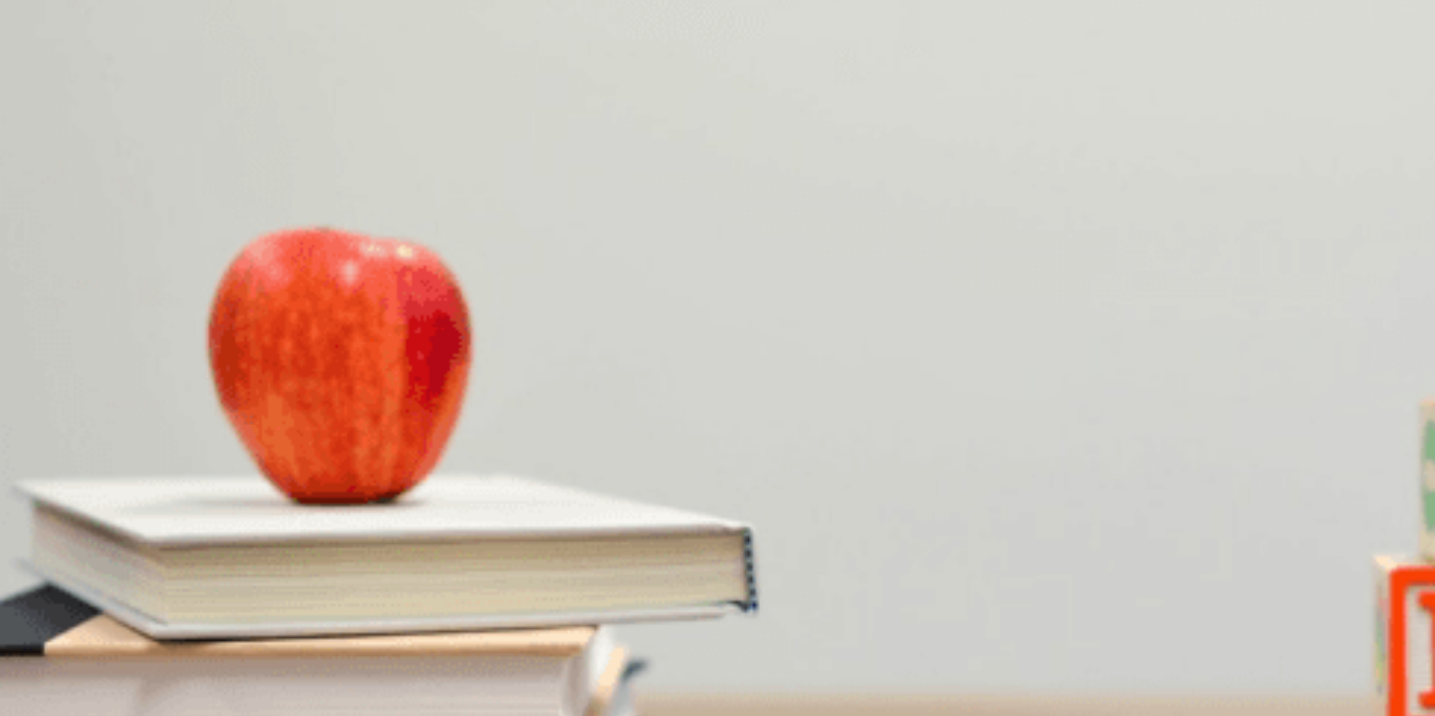
scroll to position [1394, 0]
click at [43, 77] on button "Continue" at bounding box center [21, 105] width 43 height 56
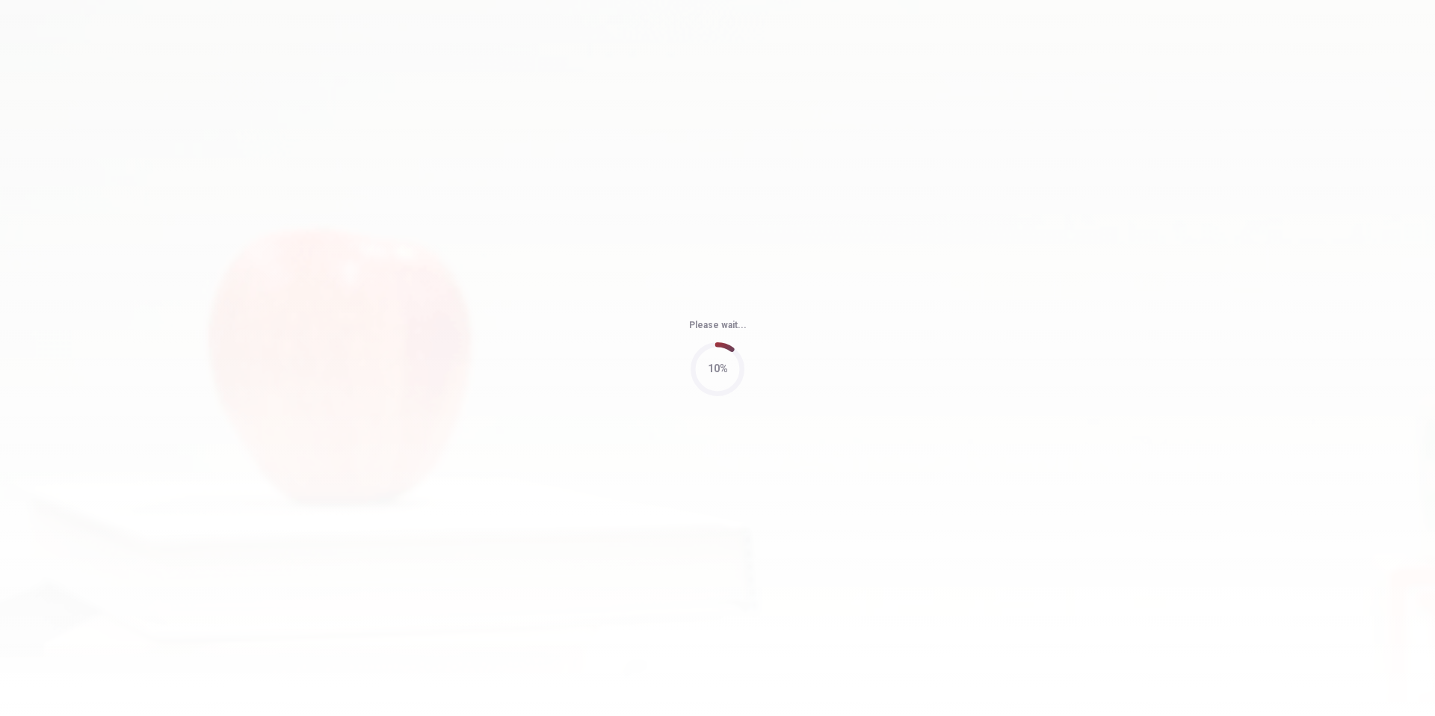
type input "87"
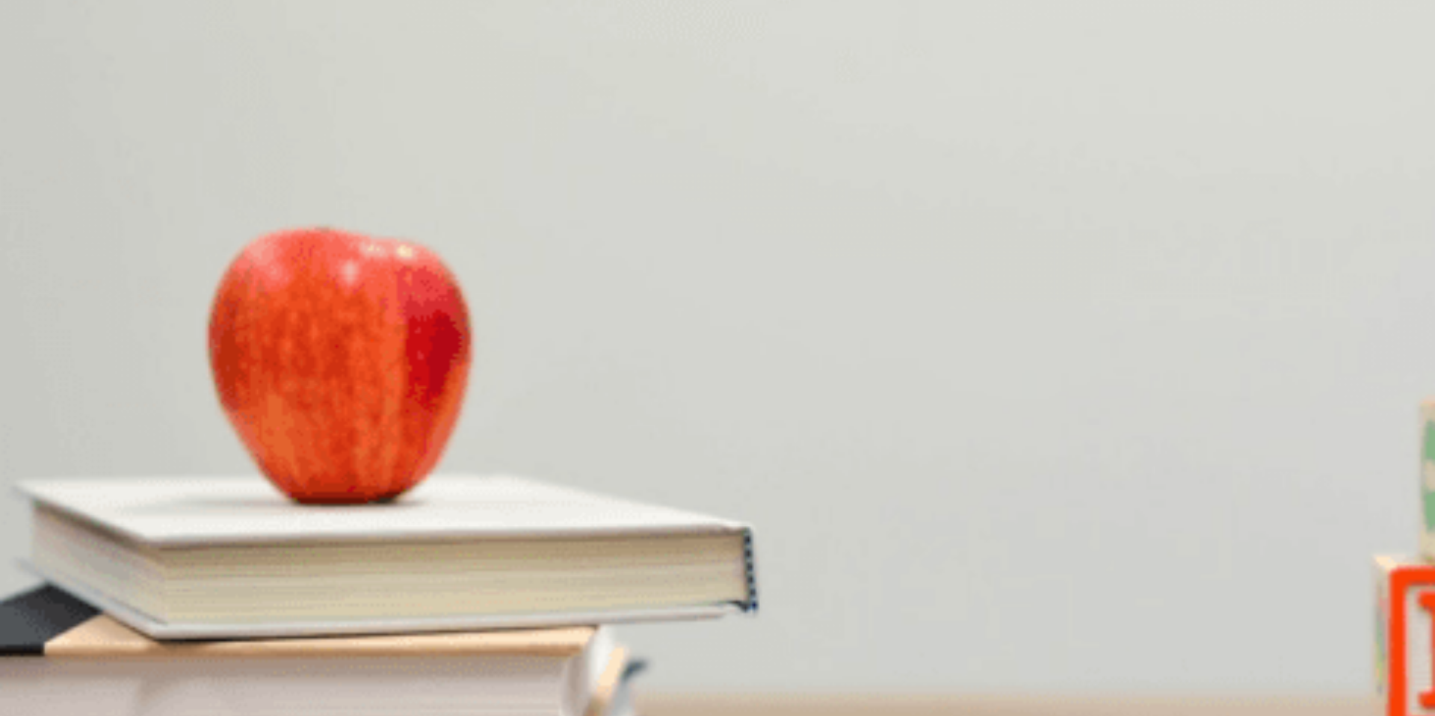
scroll to position [1159, 0]
click at [220, 484] on span "Reassigning tasks entirely" at bounding box center [163, 489] width 116 height 11
click at [270, 546] on span "Unequal contribution from group members" at bounding box center [176, 551] width 187 height 11
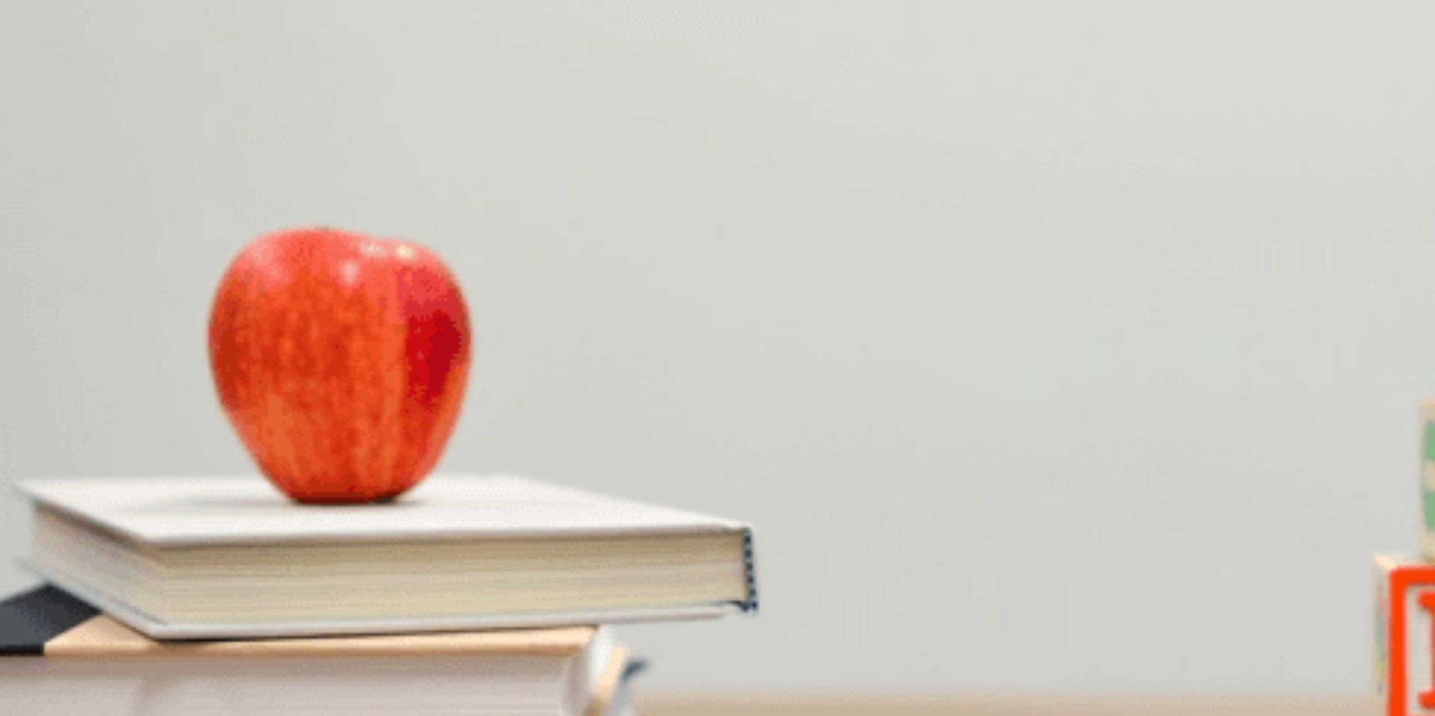
click at [522, 484] on span "Creating a timeline with mini-deadlines" at bounding box center [437, 489] width 170 height 11
click at [510, 306] on span "Combine them and review the structure" at bounding box center [423, 300] width 174 height 11
click at [626, 369] on span "He has outlined his section but hasn’t drafted it yet" at bounding box center [515, 363] width 223 height 11
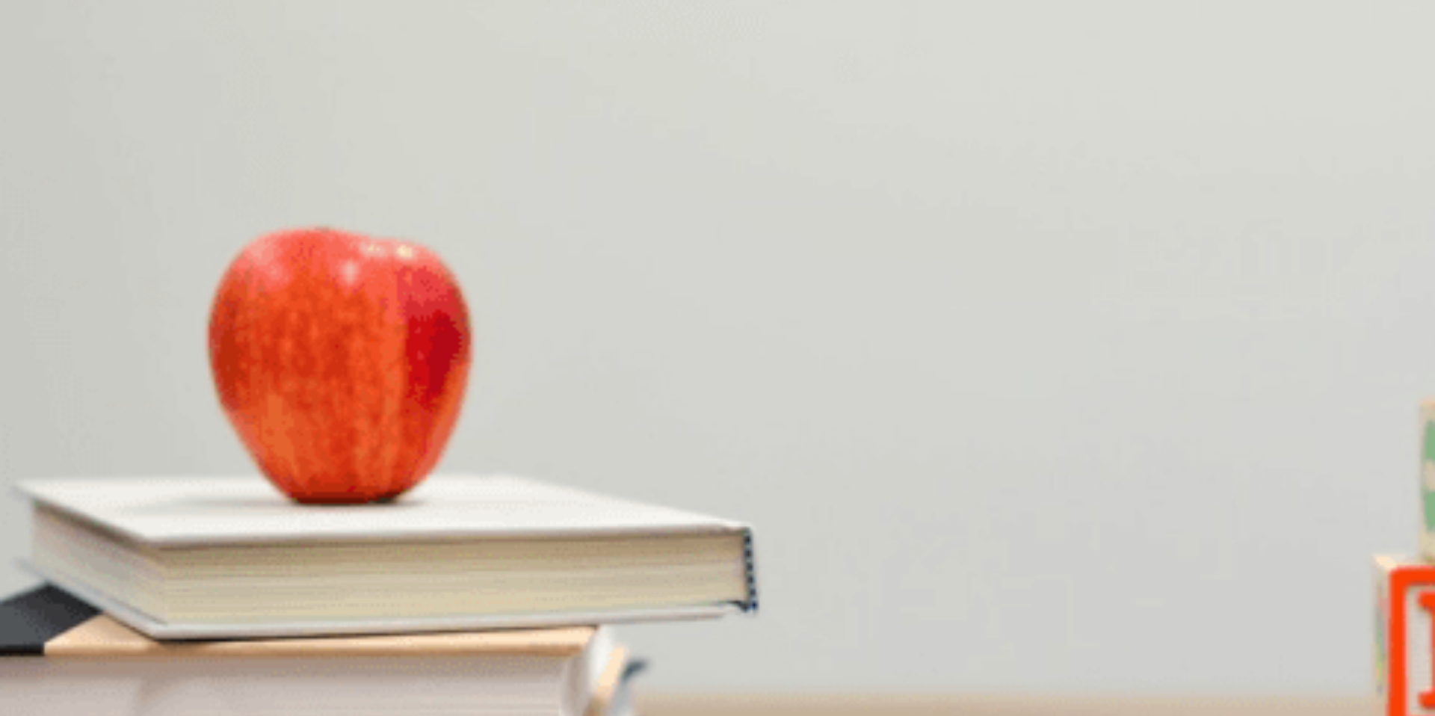
scroll to position [721, 0]
click at [136, 421] on div "D" at bounding box center [120, 415] width 31 height 11
click at [43, 77] on button "Continue" at bounding box center [21, 105] width 43 height 56
type input "0"
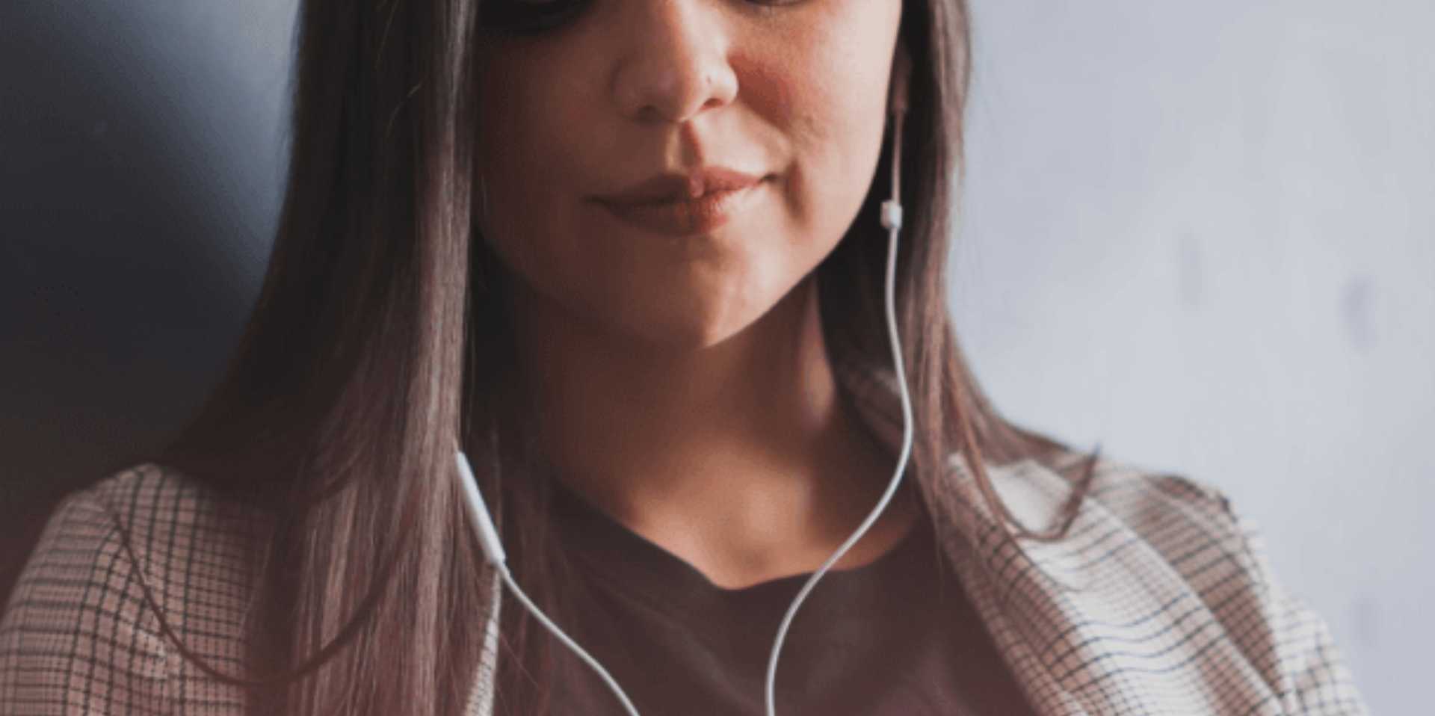
click at [43, 77] on button "Continue" at bounding box center [21, 105] width 43 height 56
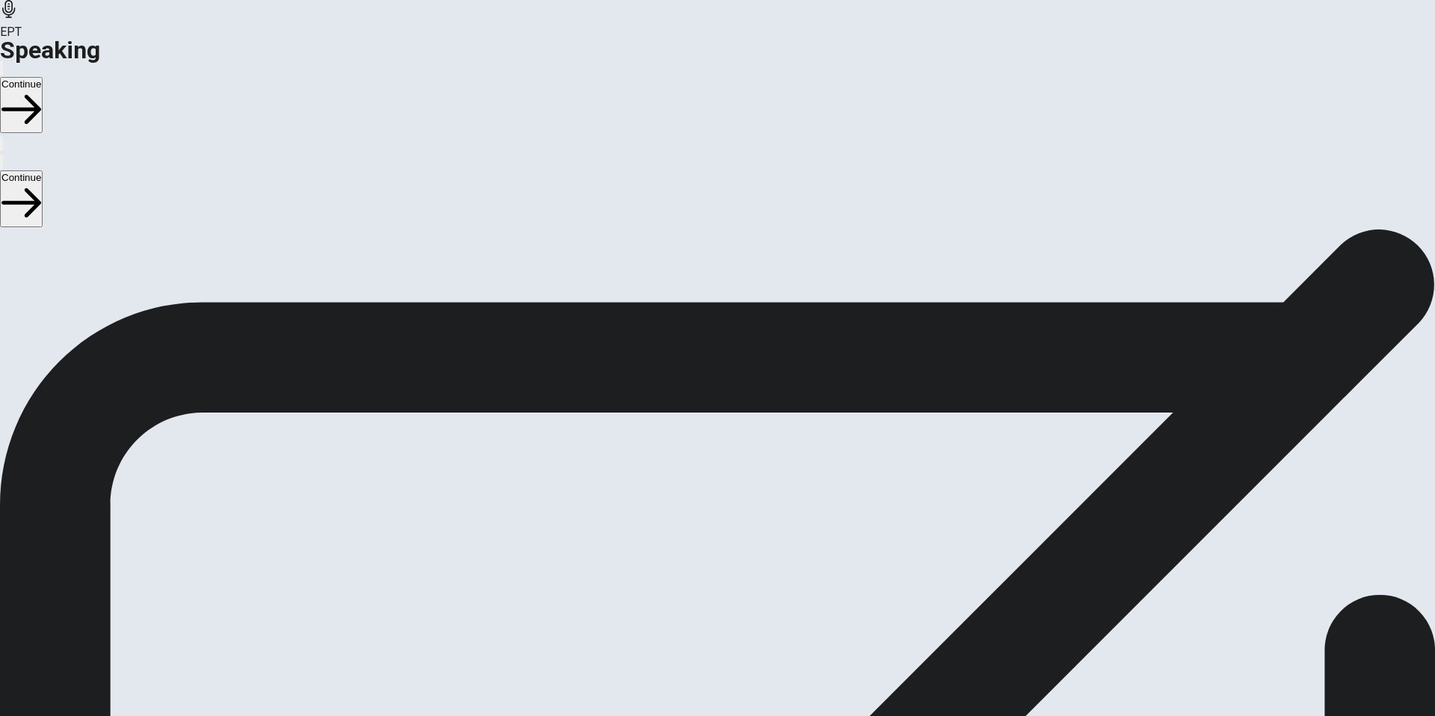
click at [740, 476] on div at bounding box center [717, 501] width 45 height 50
click at [715, 539] on icon "Play Audio" at bounding box center [708, 548] width 14 height 18
click at [717, 539] on icon "Pause Audio" at bounding box center [709, 548] width 16 height 18
click at [740, 476] on icon at bounding box center [717, 498] width 45 height 45
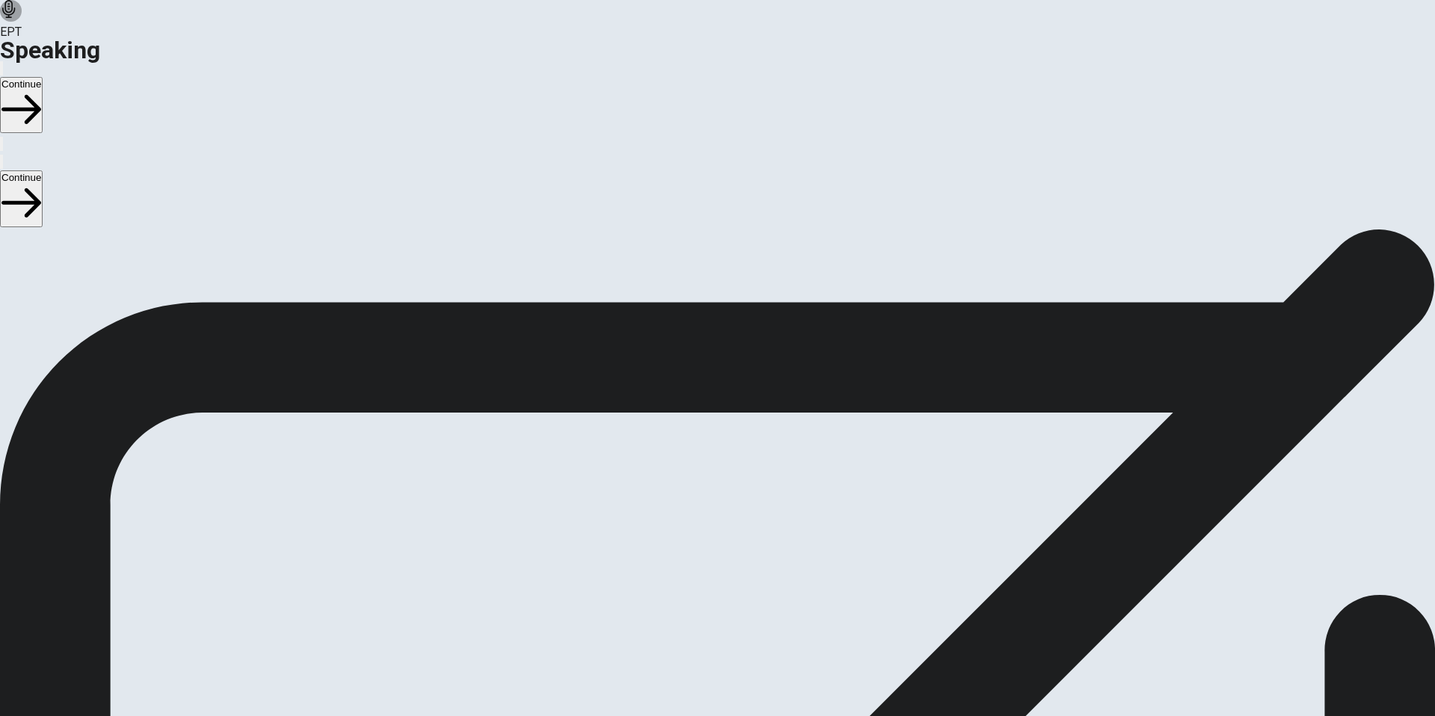
click at [701, 528] on button "Play Audio" at bounding box center [699, 535] width 3 height 14
click at [701, 528] on button "Pause Audio" at bounding box center [699, 535] width 3 height 14
click at [740, 476] on div at bounding box center [717, 501] width 45 height 50
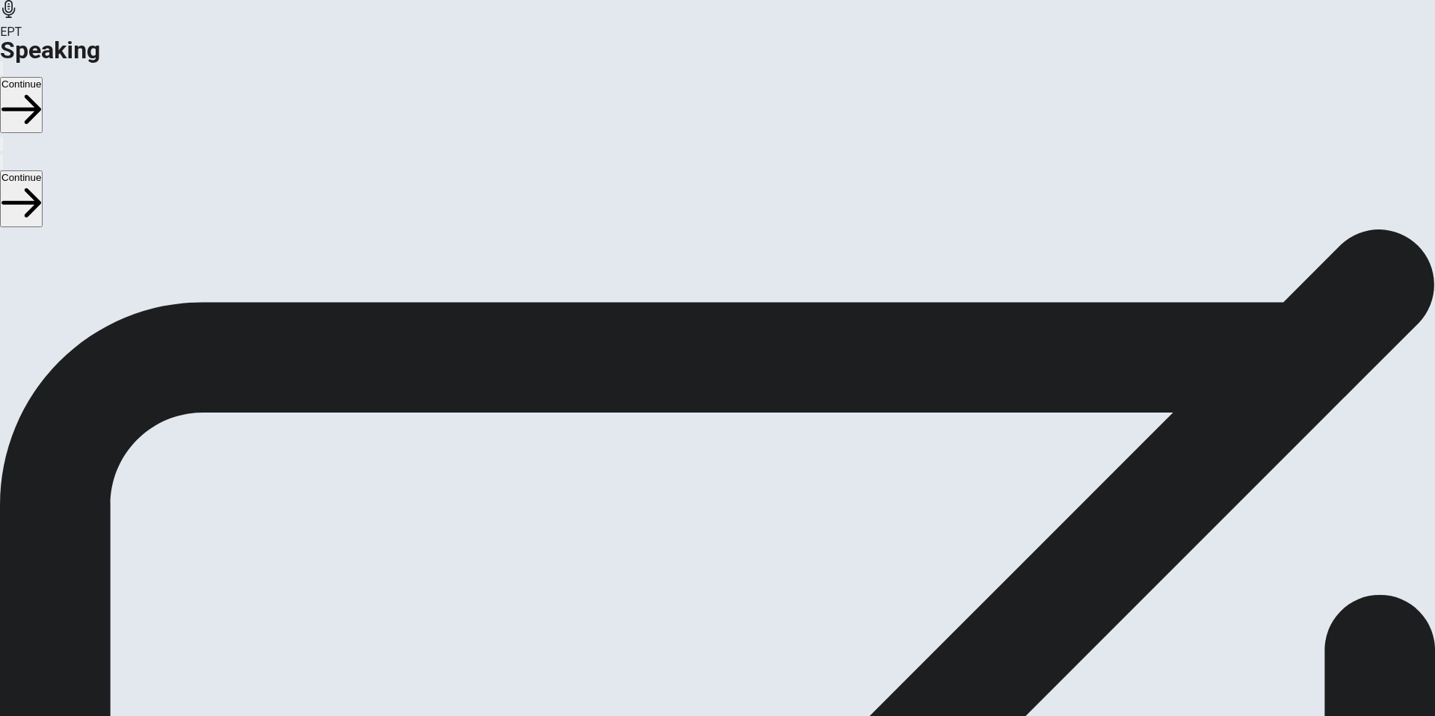
click at [697, 539] on icon "Record Again" at bounding box center [697, 539] width 0 height 0
click at [744, 580] on icon at bounding box center [717, 606] width 53 height 53
click at [715, 539] on icon "Play Audio" at bounding box center [708, 548] width 14 height 18
click at [697, 539] on icon "Record Again" at bounding box center [697, 539] width 0 height 0
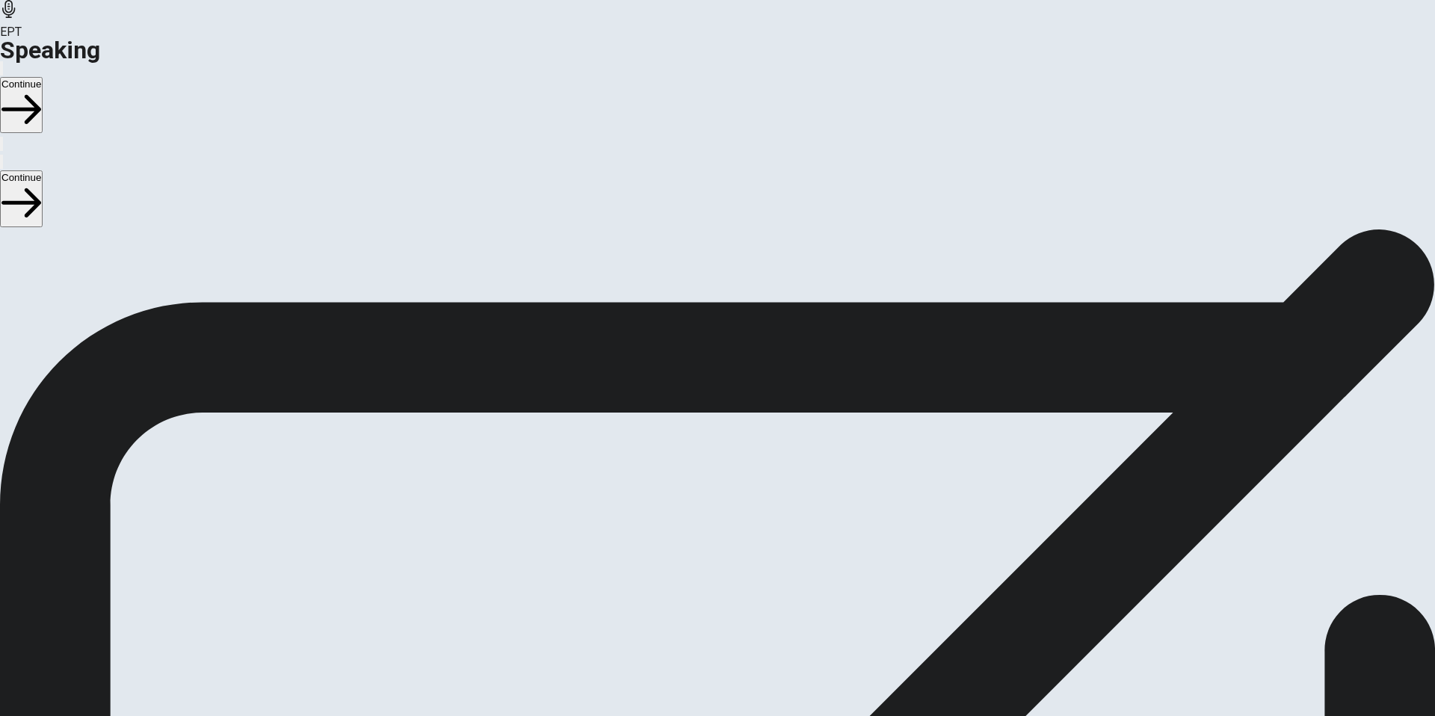
click at [744, 580] on icon at bounding box center [717, 606] width 53 height 53
click at [715, 539] on icon "Play Audio" at bounding box center [708, 548] width 14 height 18
click at [43, 77] on button "Continue" at bounding box center [21, 105] width 43 height 56
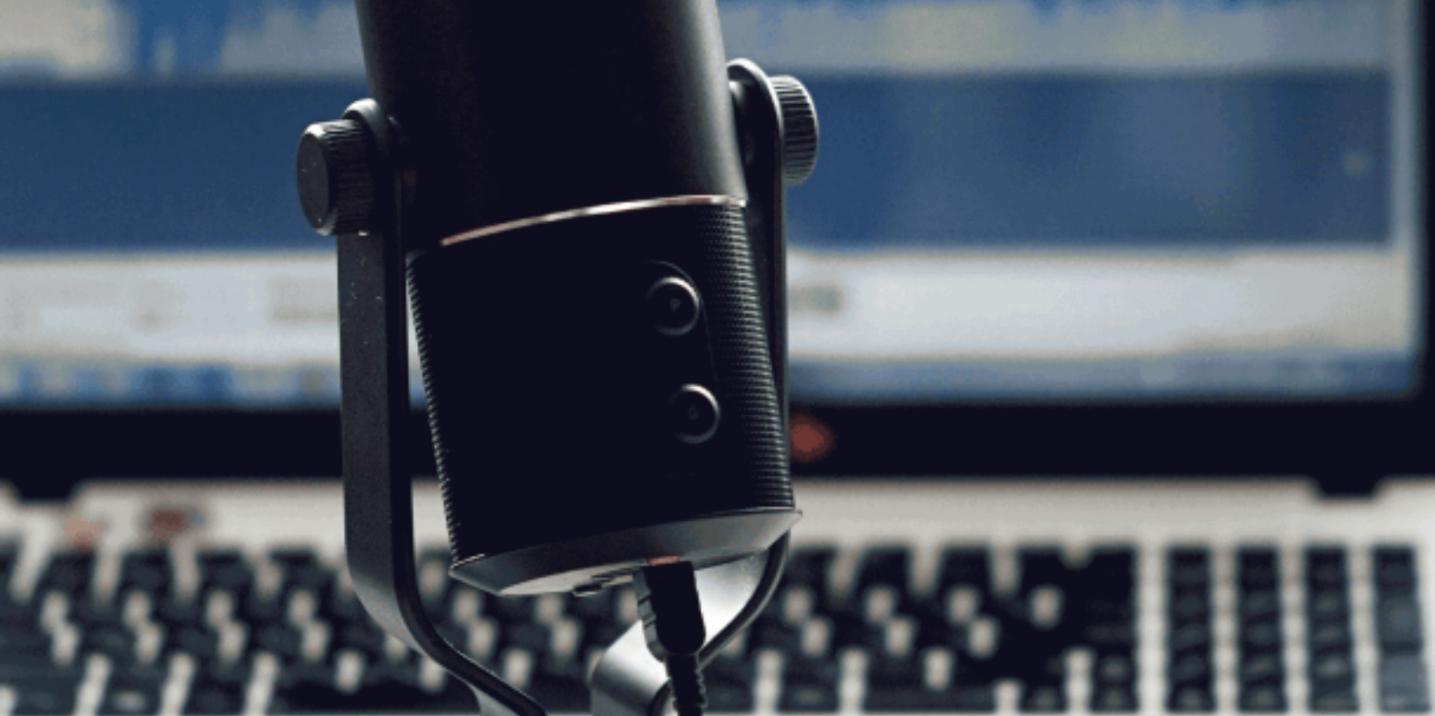
click at [43, 77] on button "Continue" at bounding box center [21, 105] width 43 height 56
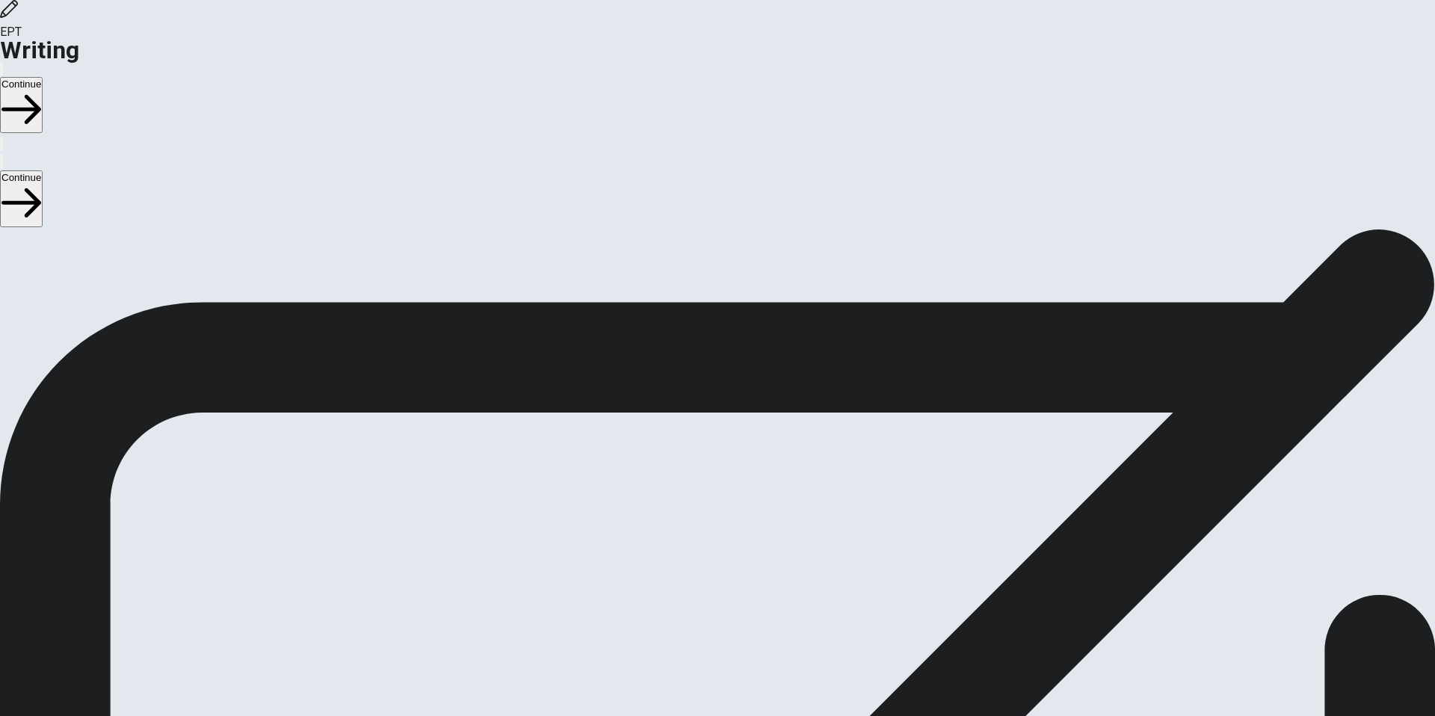
click at [43, 77] on button "Continue" at bounding box center [21, 105] width 43 height 56
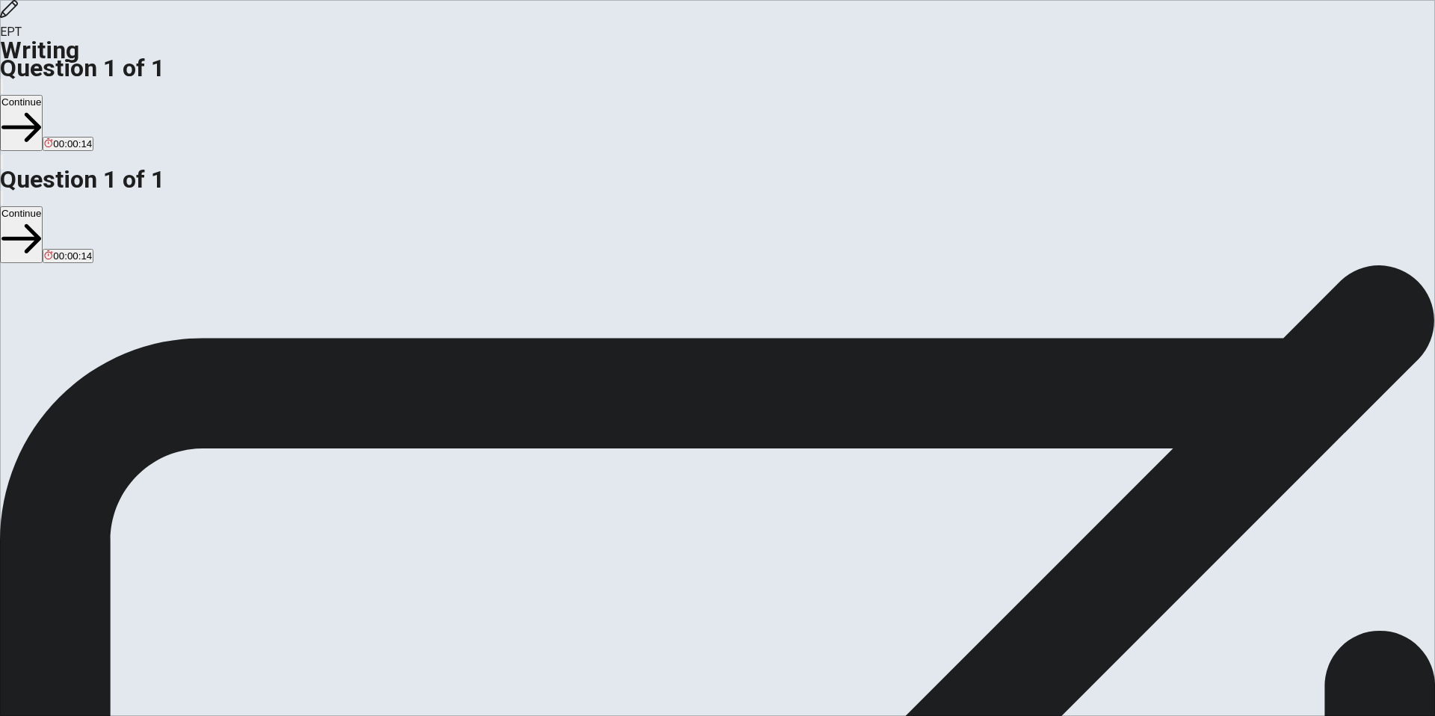
type textarea "In my life I've had important conversation with many people, In all the convers…"
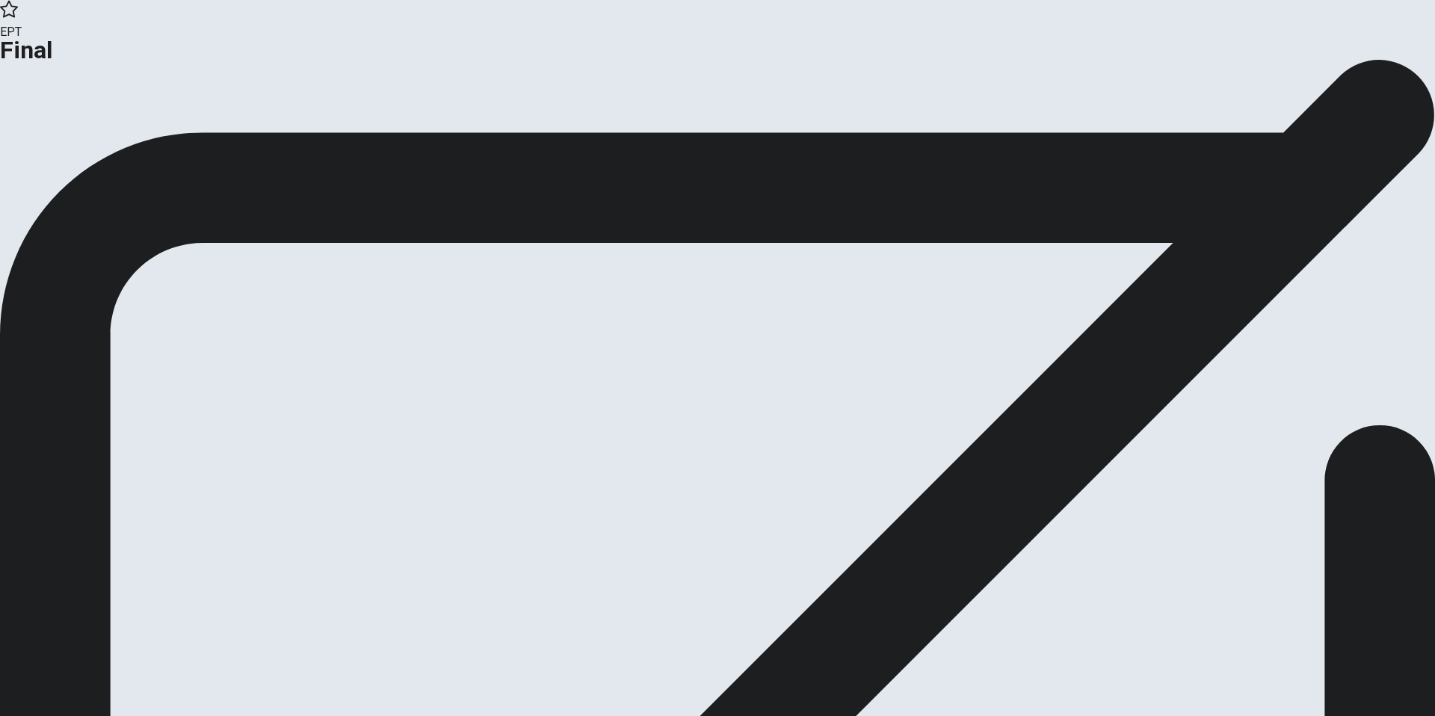
click at [61, 133] on button "Continue" at bounding box center [30, 123] width 61 height 20
